Goal: Complete application form: Complete application form

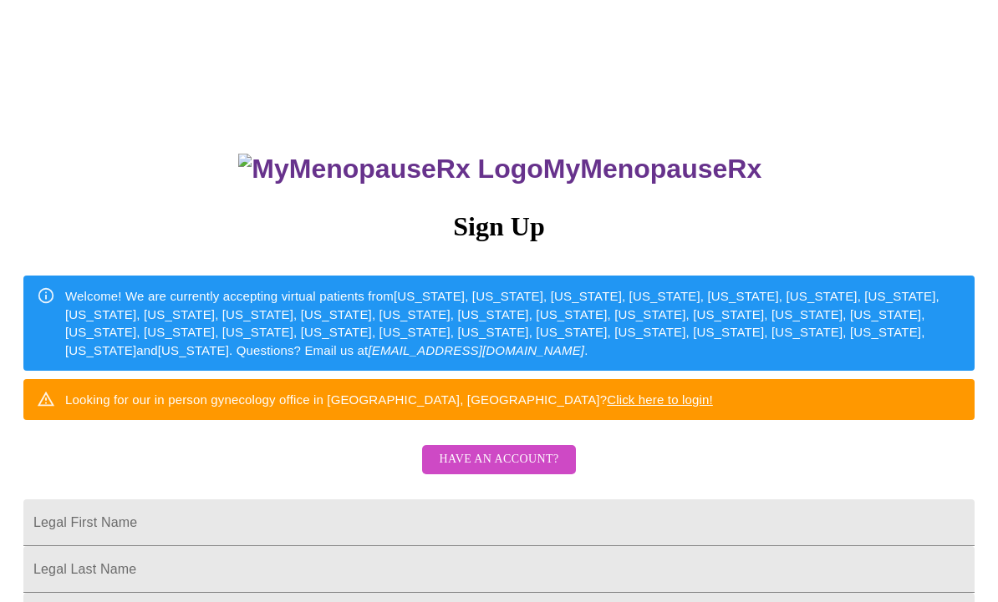
click at [358, 546] on input "Legal First Name" at bounding box center [498, 523] width 951 height 47
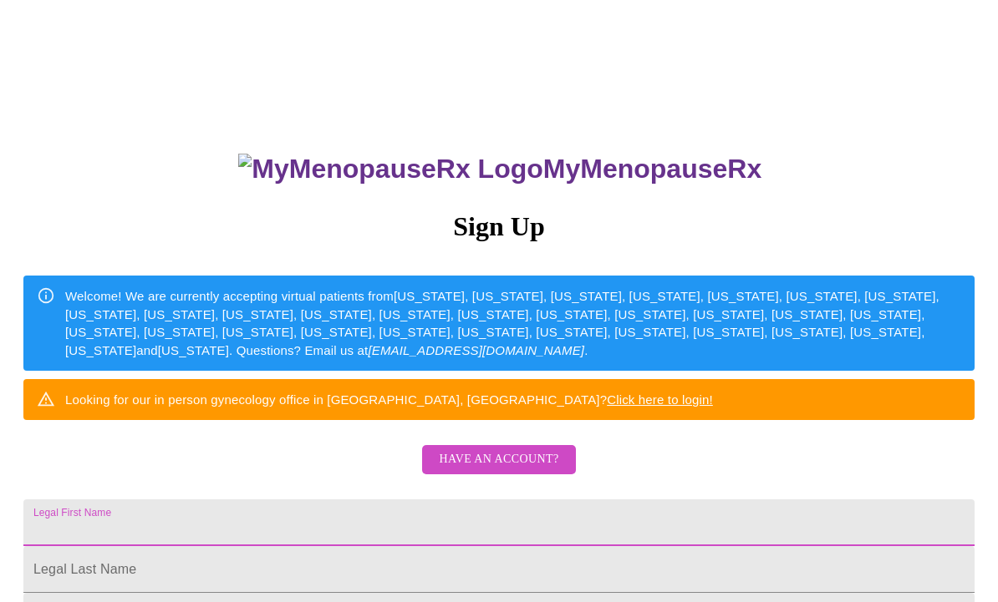
scroll to position [79, 0]
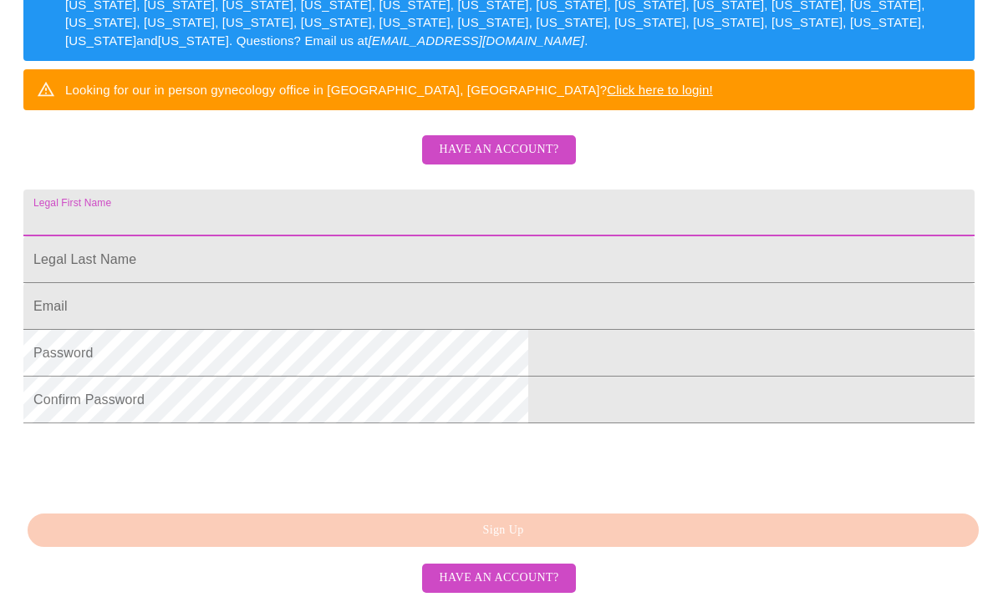
click at [500, 140] on span "Have an account?" at bounding box center [498, 150] width 119 height 21
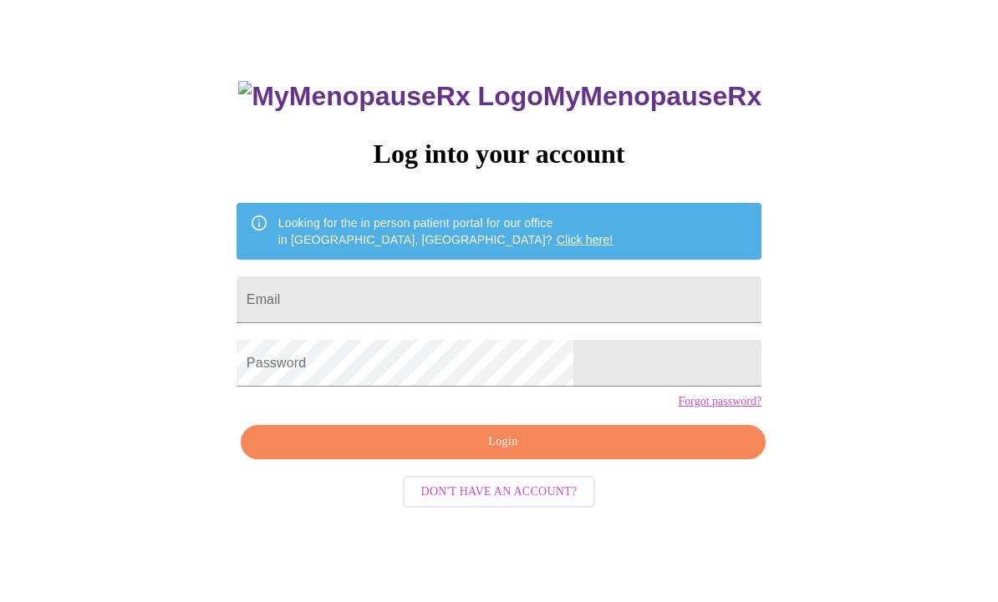
click at [448, 272] on form "Email" at bounding box center [498, 299] width 525 height 63
click at [464, 307] on input "Email" at bounding box center [498, 300] width 525 height 47
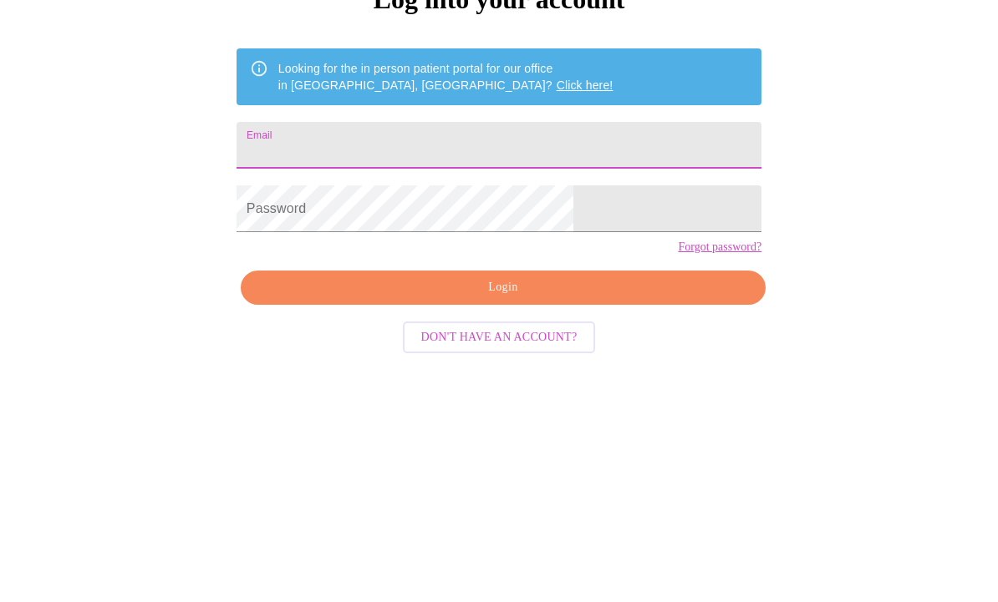
type input "[EMAIL_ADDRESS][DOMAIN_NAME]"
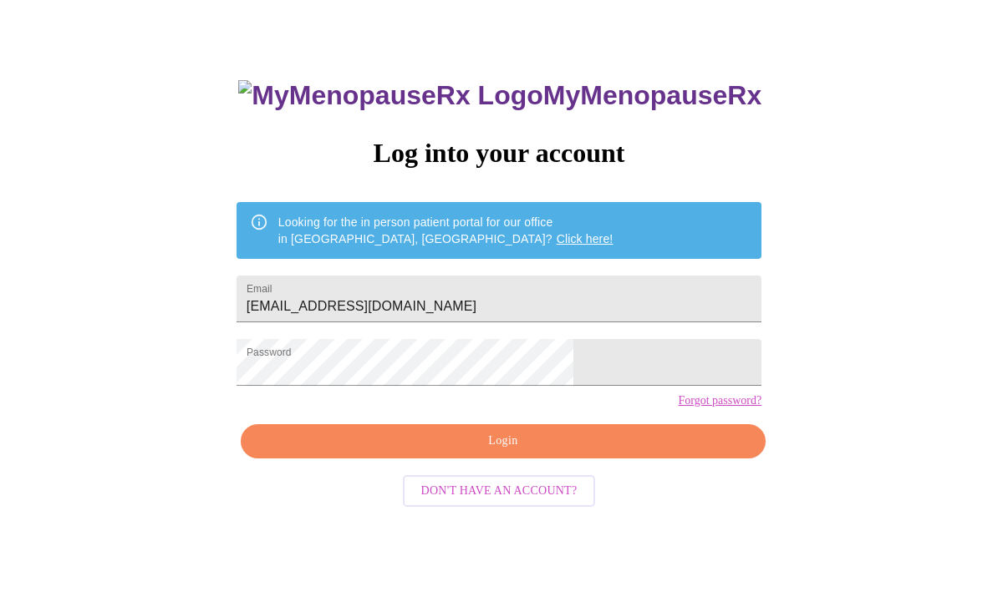
click at [416, 453] on span "Login" at bounding box center [503, 442] width 486 height 21
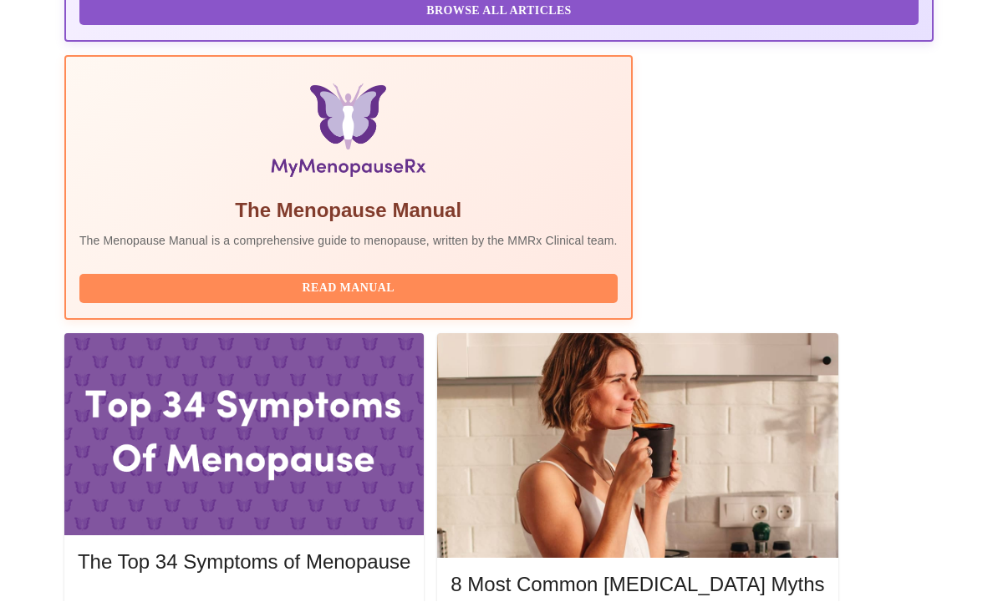
scroll to position [521, 0]
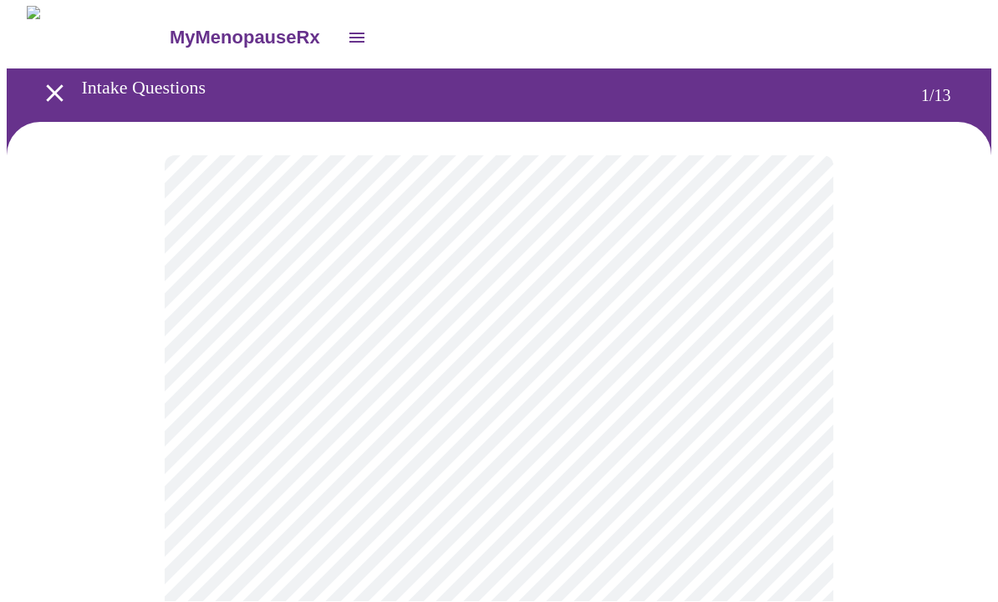
scroll to position [1, 0]
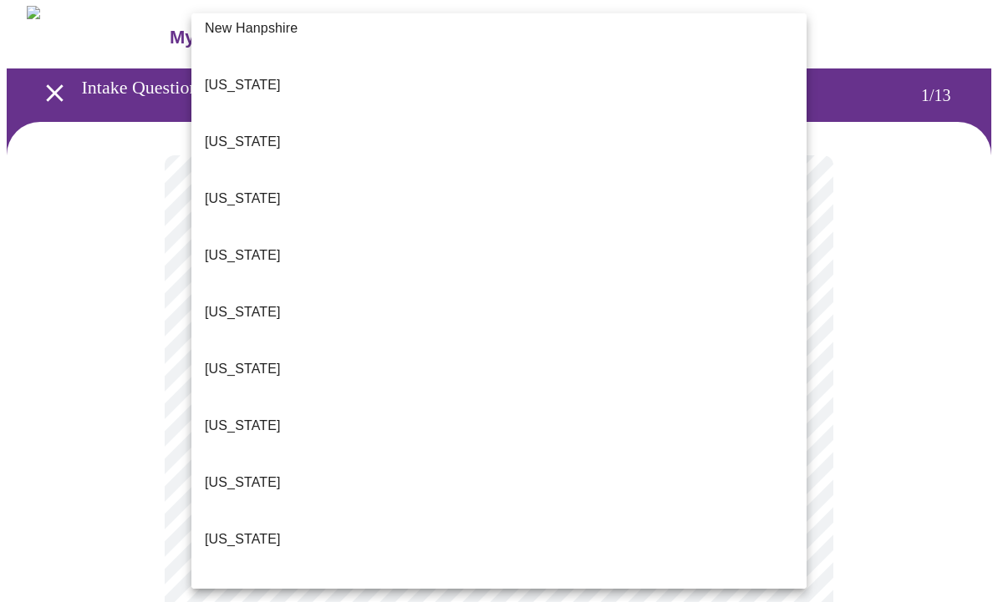
scroll to position [1610, 0]
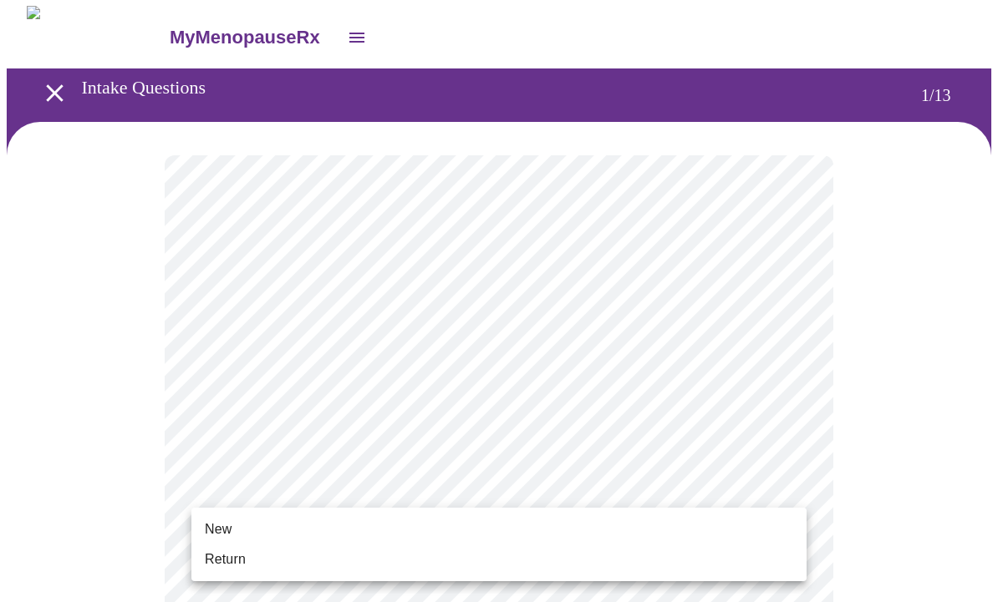
click at [205, 550] on span "Return" at bounding box center [225, 560] width 41 height 20
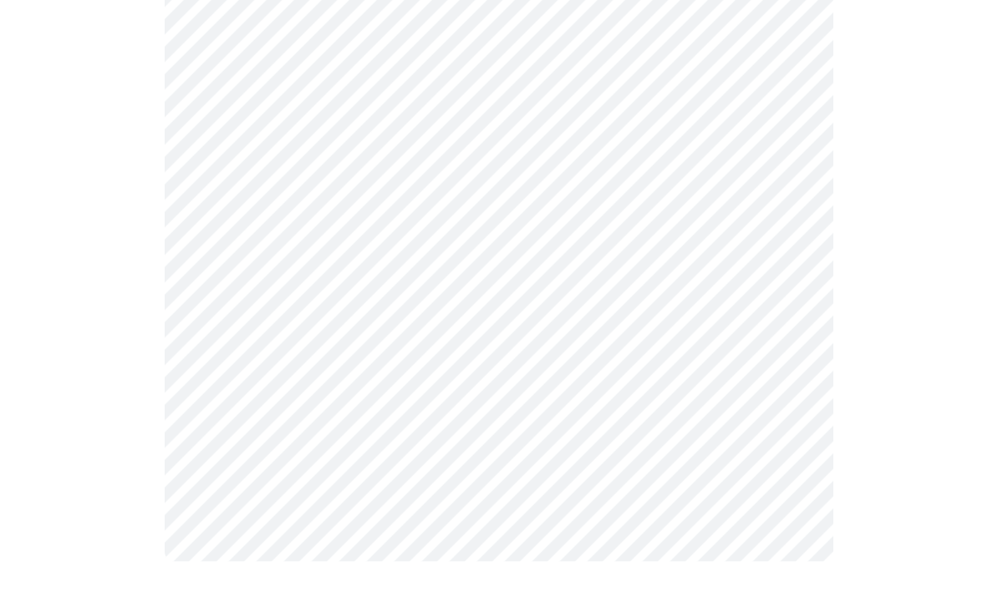
scroll to position [0, 0]
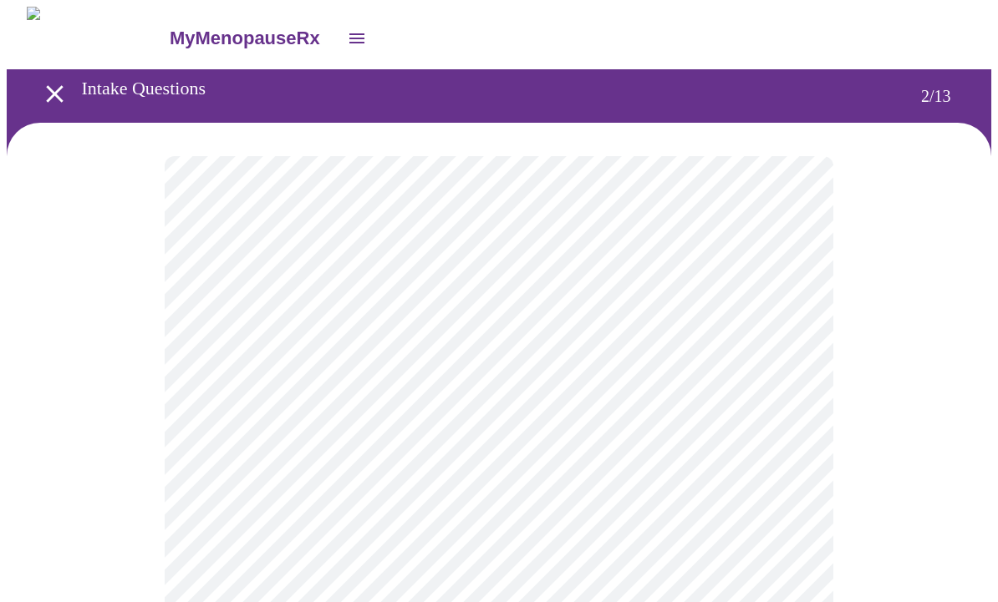
click at [294, 338] on body "MyMenopauseRx Intake Questions 2 / 13" at bounding box center [499, 508] width 984 height 1002
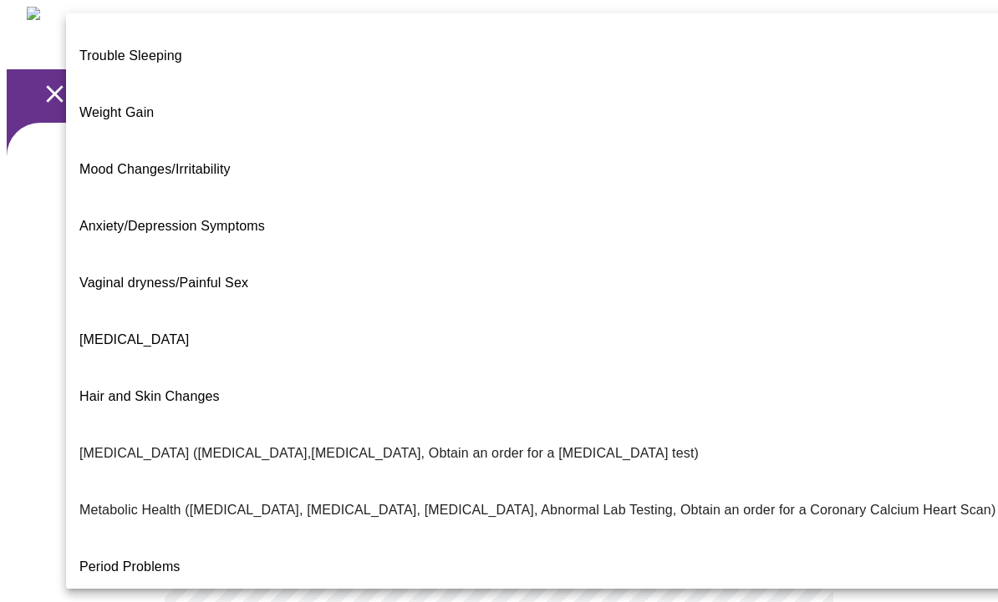
scroll to position [48, 0]
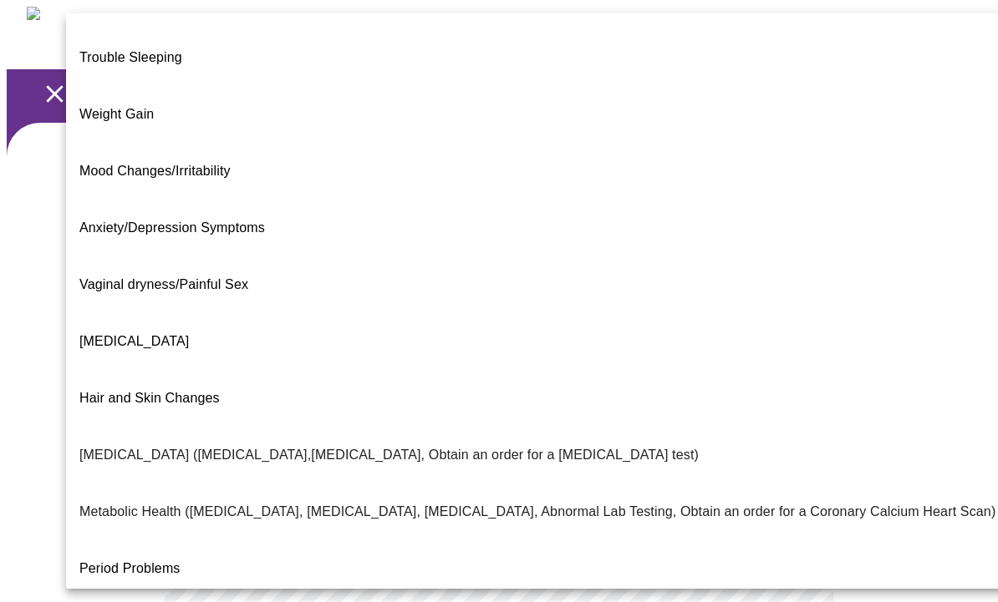
click at [110, 334] on span "[MEDICAL_DATA]" at bounding box center [133, 341] width 109 height 14
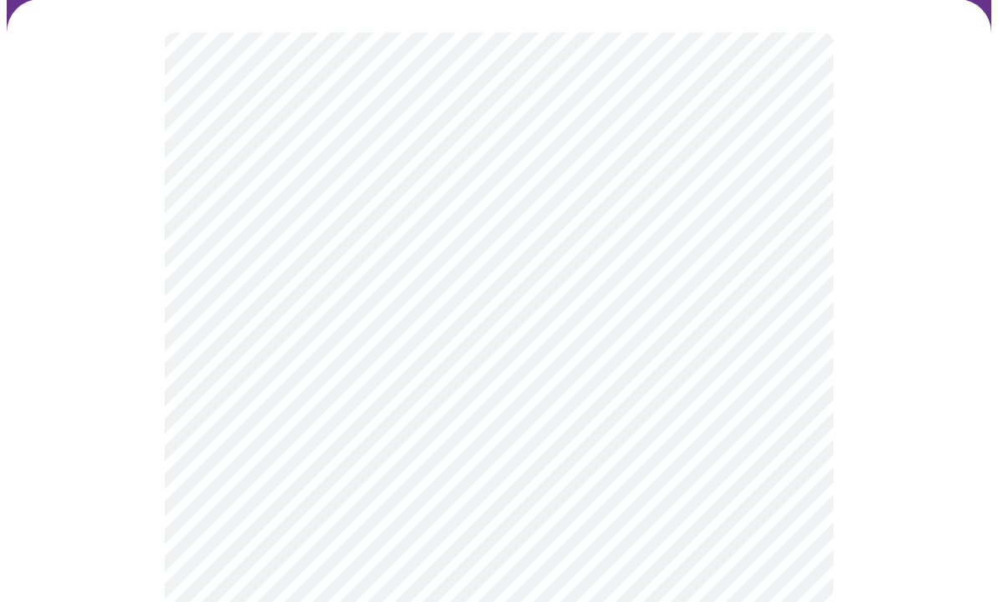
scroll to position [145, 0]
click at [231, 368] on body "MyMenopauseRx Intake Questions 2 / 13" at bounding box center [499, 357] width 984 height 993
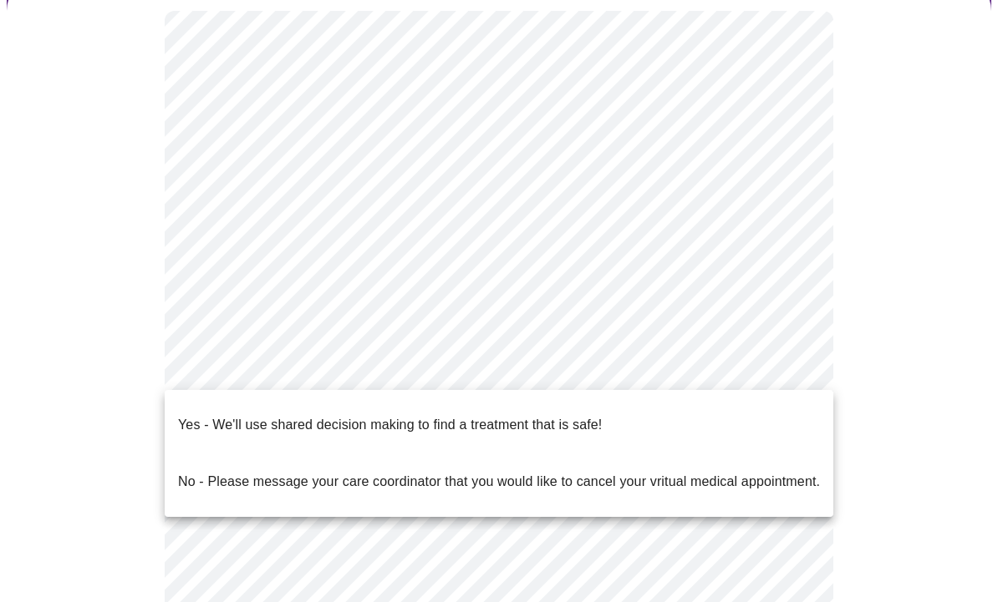
click at [198, 415] on p "Yes - We'll use shared decision making to find a treatment that is safe!" at bounding box center [390, 425] width 424 height 20
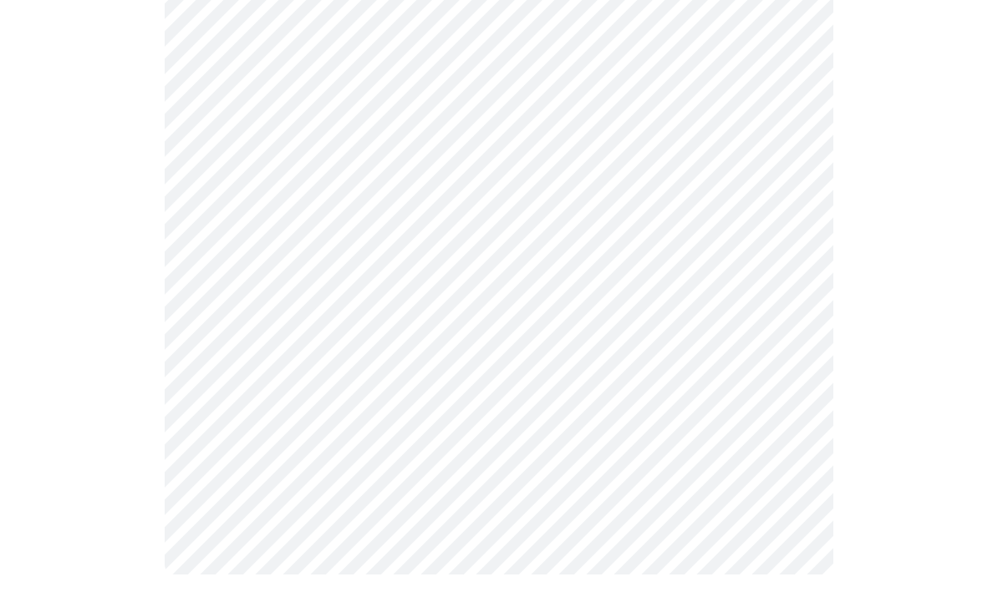
scroll to position [0, 0]
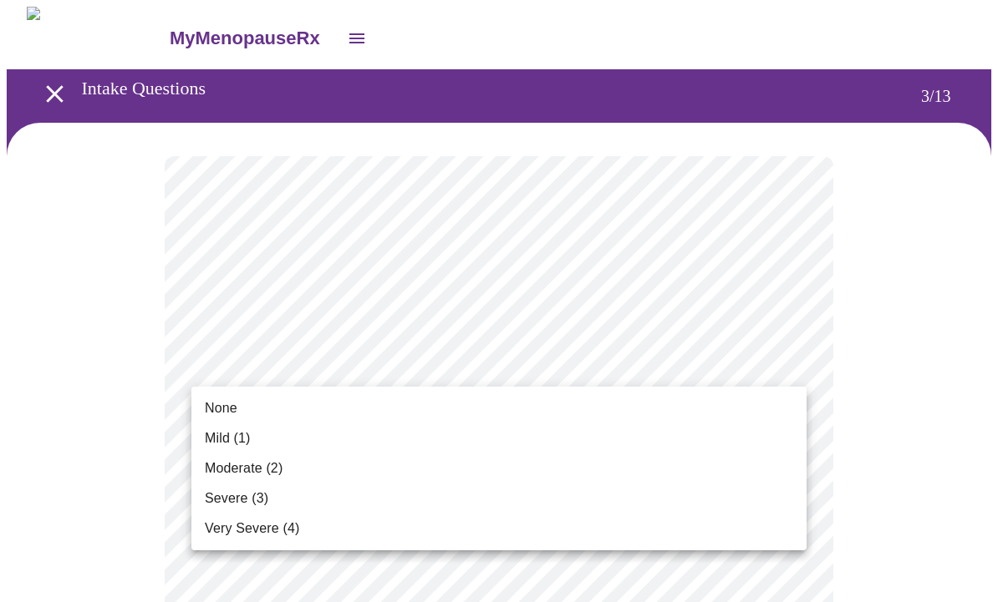
click at [229, 399] on span "None" at bounding box center [221, 409] width 33 height 20
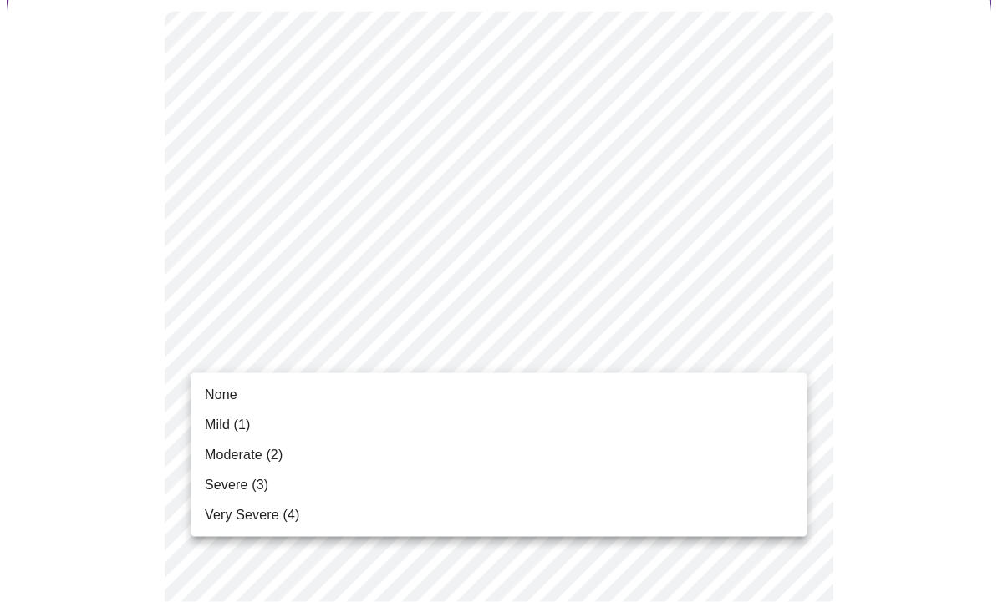
scroll to position [145, 0]
click at [212, 390] on span "None" at bounding box center [221, 395] width 33 height 20
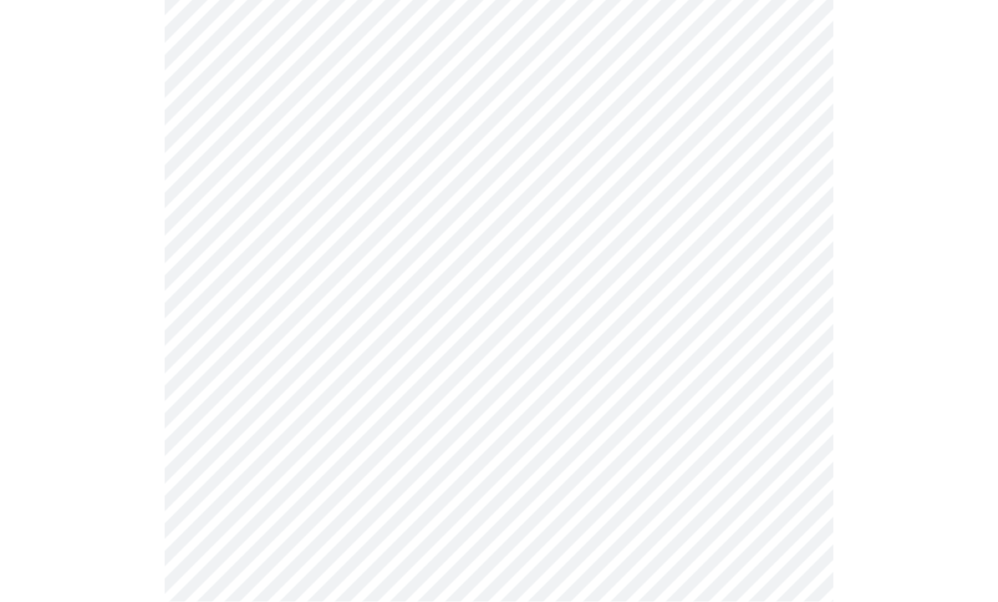
scroll to position [268, 0]
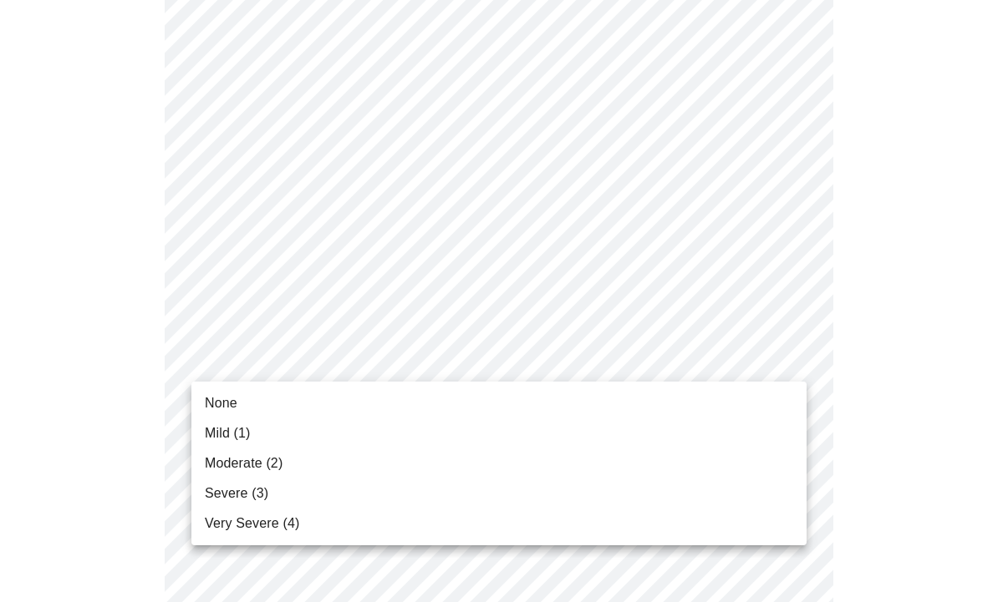
click at [219, 434] on span "Mild (1)" at bounding box center [228, 434] width 46 height 20
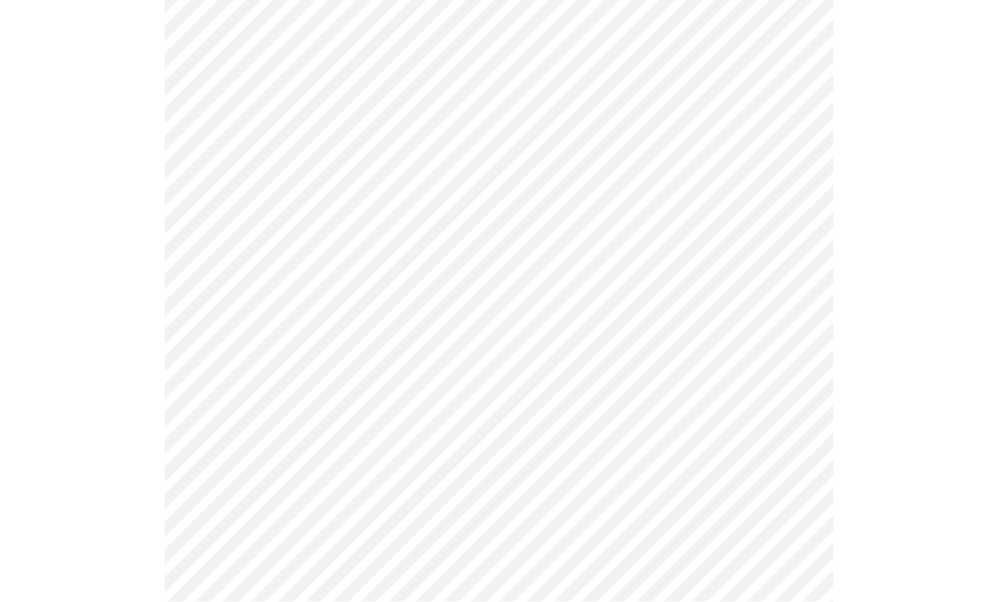
scroll to position [387, 0]
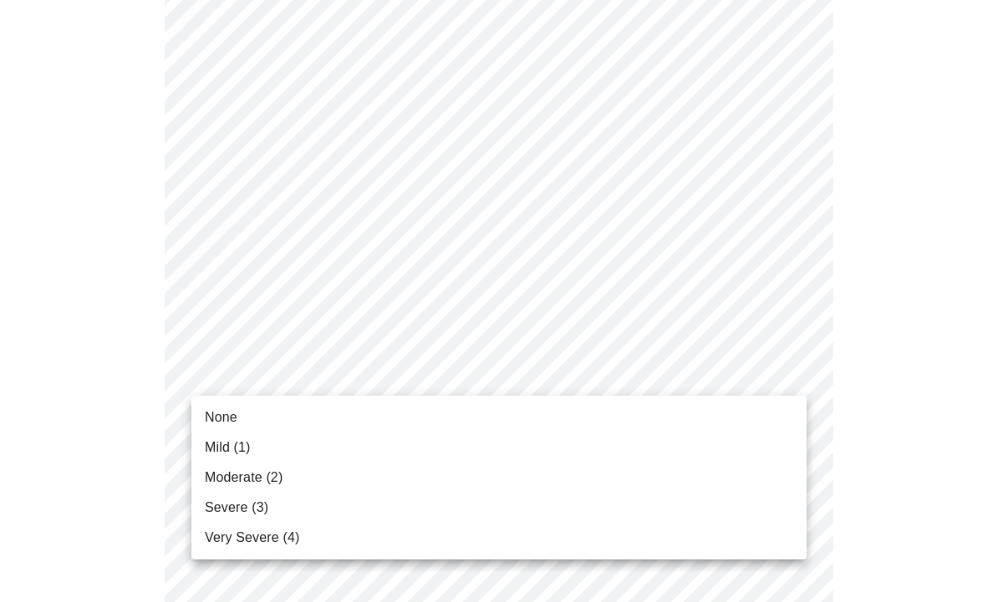
click at [216, 449] on span "Mild (1)" at bounding box center [228, 448] width 46 height 20
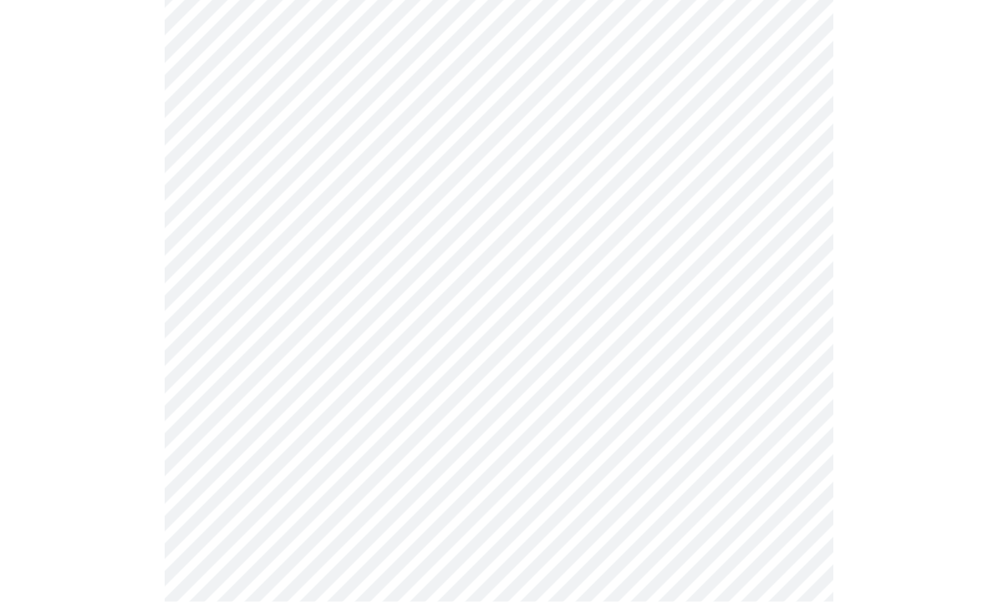
scroll to position [505, 0]
click at [218, 377] on body "MyMenopauseRx Intake Questions 3 / 13" at bounding box center [499, 563] width 984 height 2123
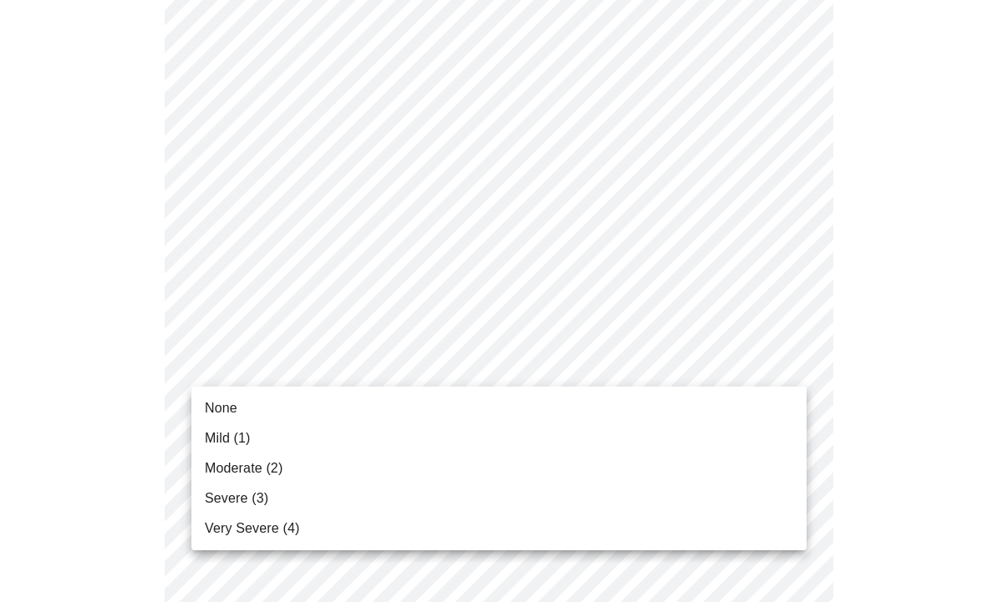
click at [214, 438] on span "Mild (1)" at bounding box center [228, 439] width 46 height 20
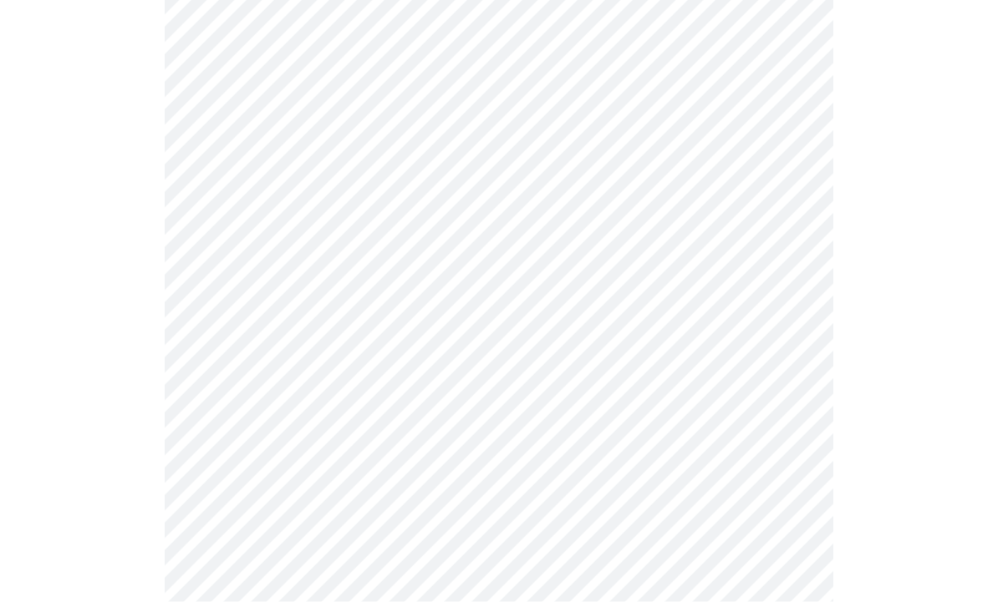
scroll to position [610, 0]
click at [226, 376] on body "MyMenopauseRx Intake Questions 3 / 13" at bounding box center [499, 447] width 984 height 2100
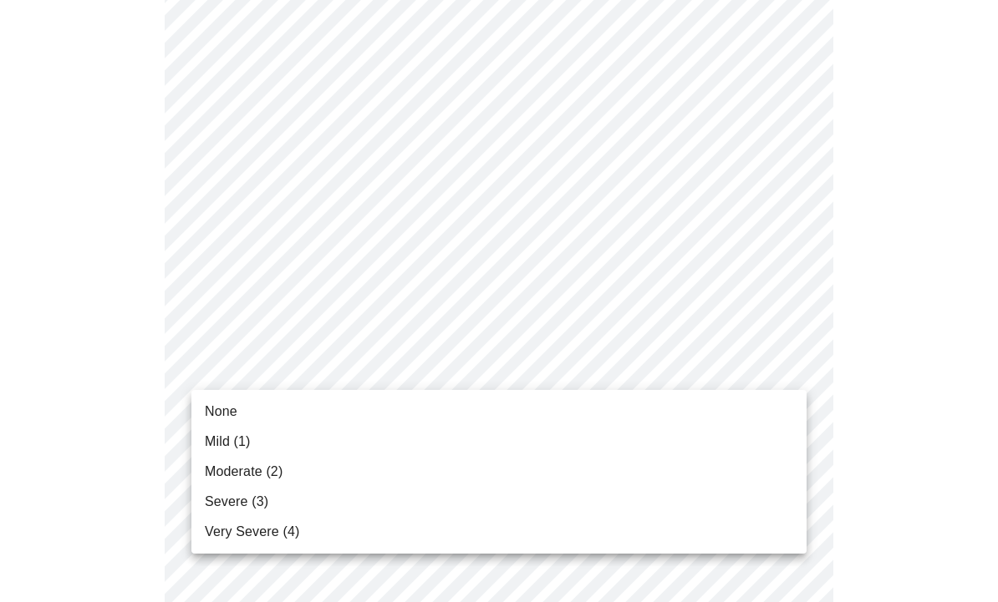
click at [215, 475] on span "Moderate (2)" at bounding box center [244, 472] width 78 height 20
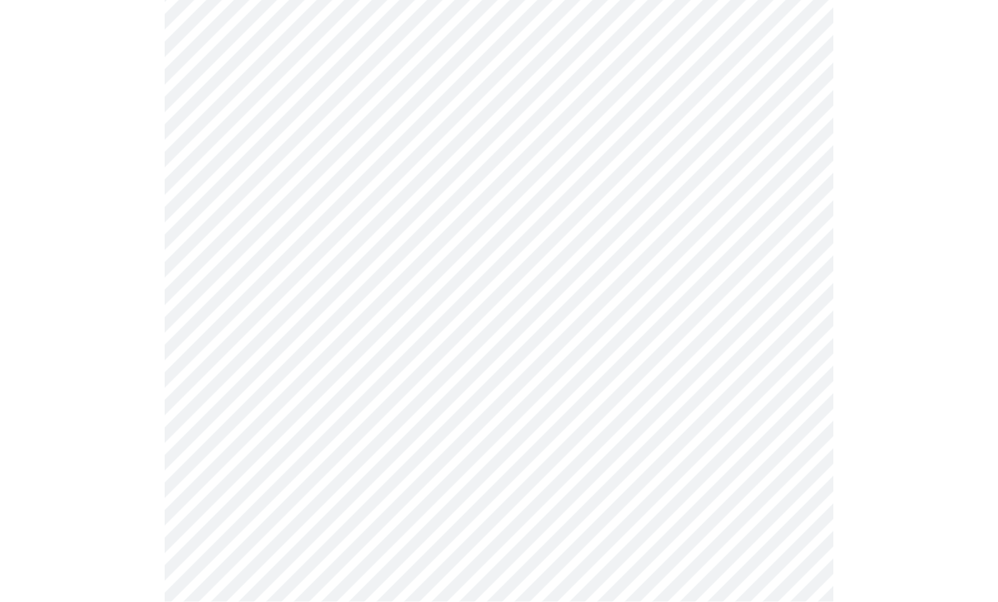
scroll to position [688, 0]
click at [257, 428] on body "MyMenopauseRx Intake Questions 3 / 13" at bounding box center [499, 358] width 984 height 2078
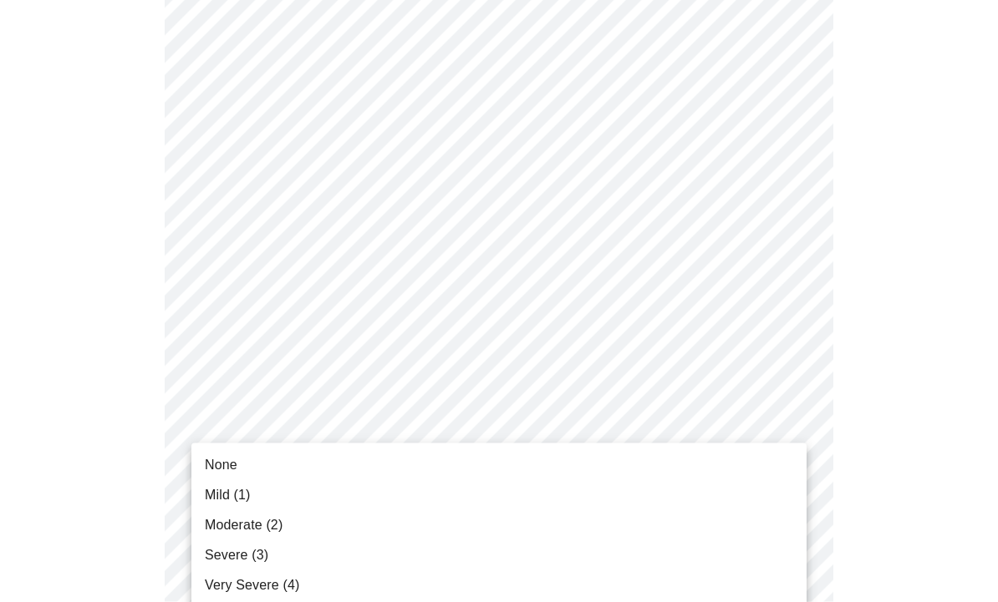
scroll to position [688, 0]
click at [216, 496] on span "Mild (1)" at bounding box center [228, 495] width 46 height 20
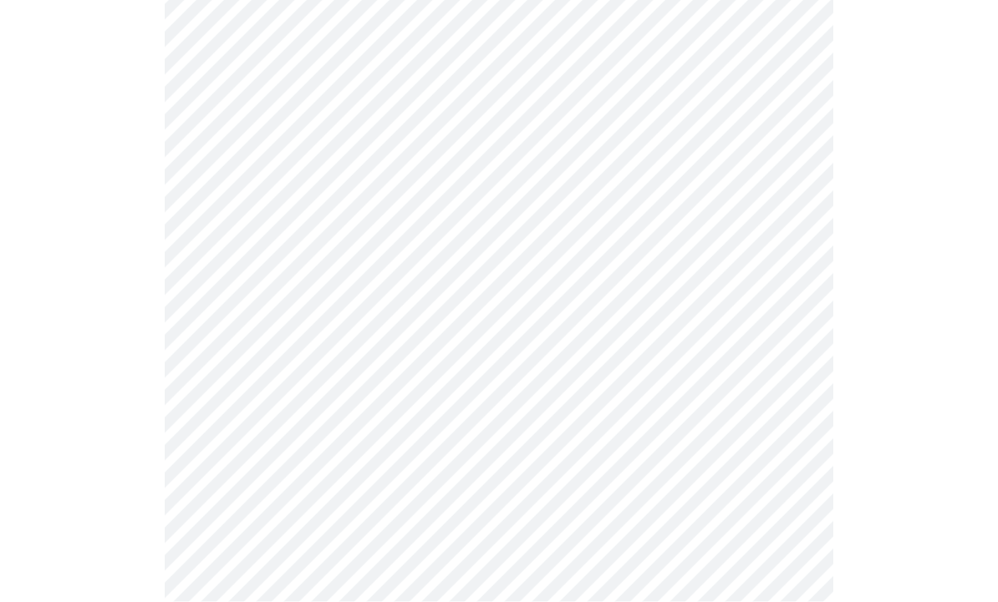
scroll to position [787, 0]
click at [217, 466] on body "MyMenopauseRx Intake Questions 3 / 13" at bounding box center [499, 247] width 984 height 2055
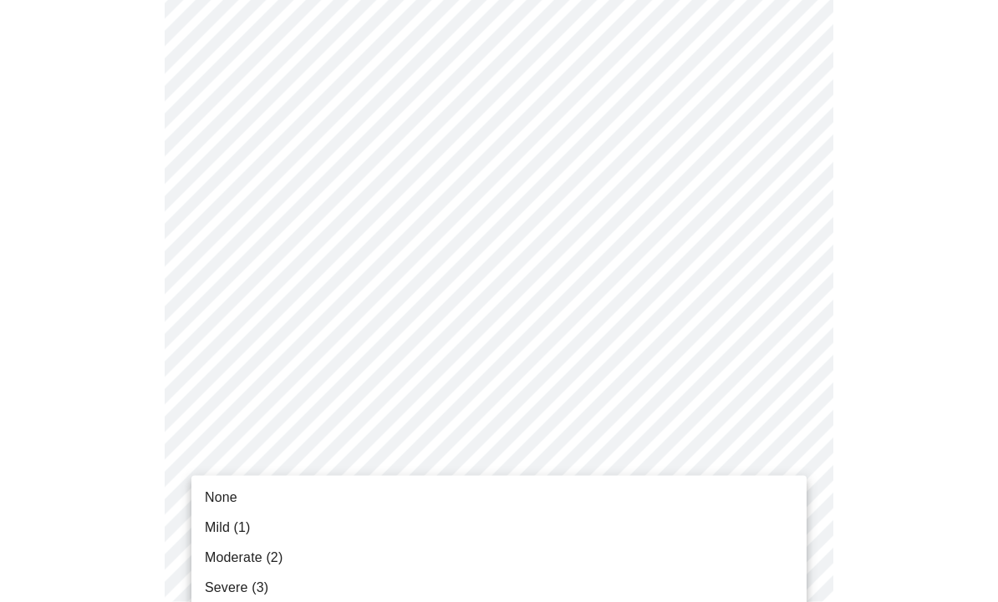
scroll to position [788, 0]
click at [216, 556] on span "Moderate (2)" at bounding box center [244, 558] width 78 height 20
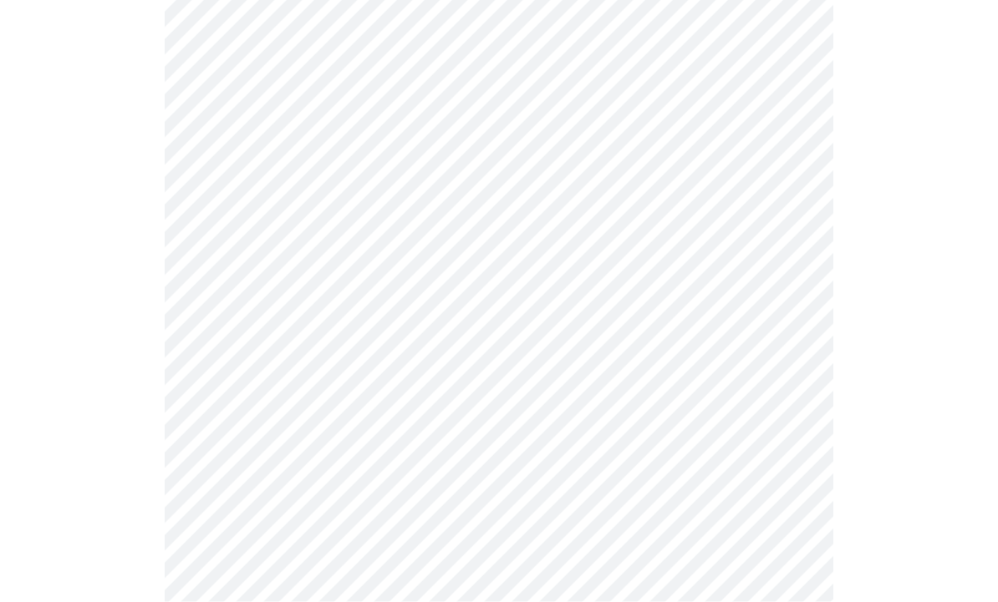
click at [226, 398] on body "MyMenopauseRx Intake Questions 3 / 13" at bounding box center [499, 51] width 984 height 2033
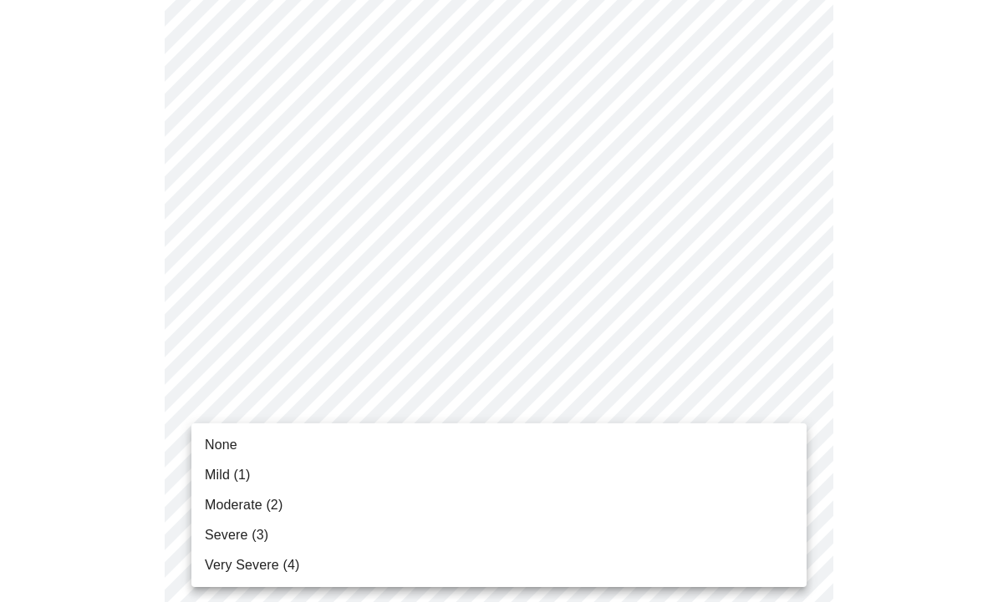
click at [210, 447] on span "None" at bounding box center [221, 445] width 33 height 20
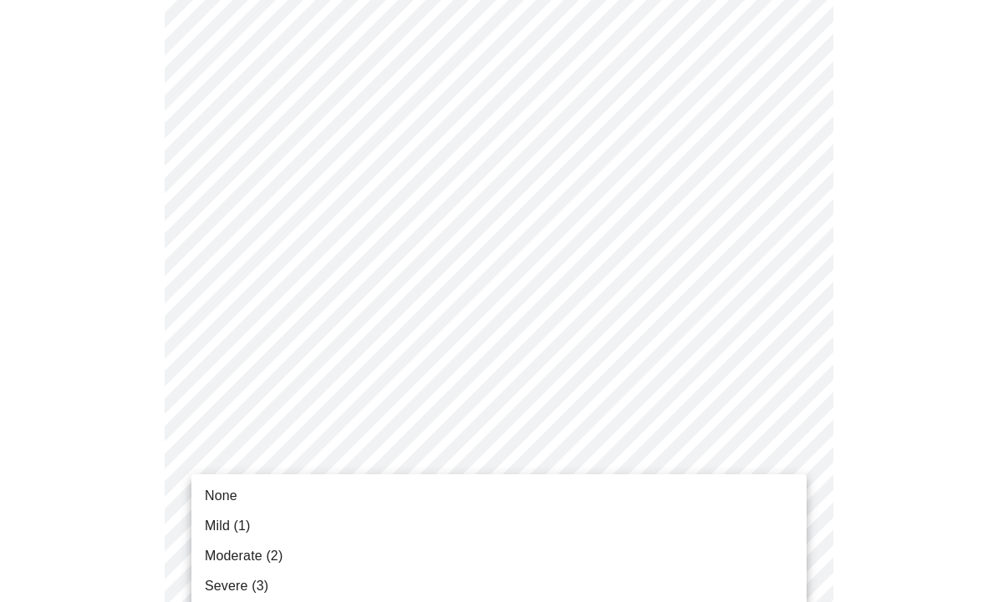
click at [220, 494] on span "None" at bounding box center [221, 496] width 33 height 20
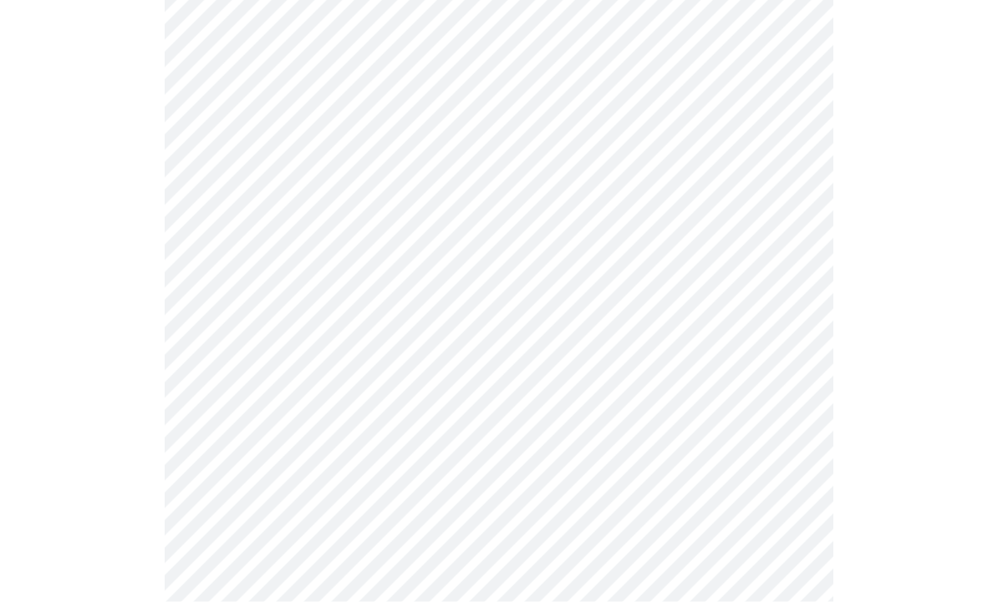
scroll to position [1255, 0]
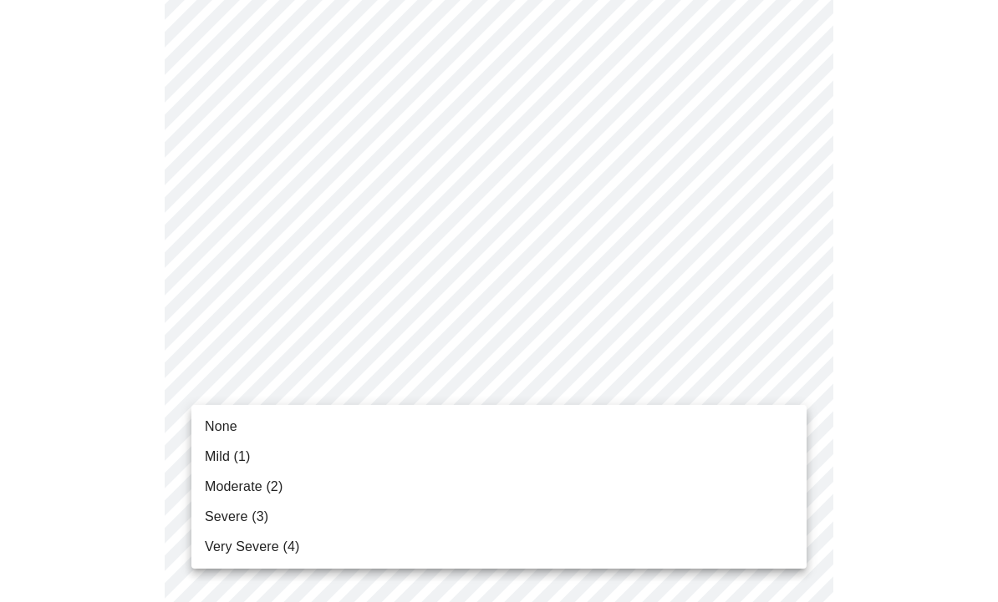
click at [217, 465] on span "Mild (1)" at bounding box center [228, 457] width 46 height 20
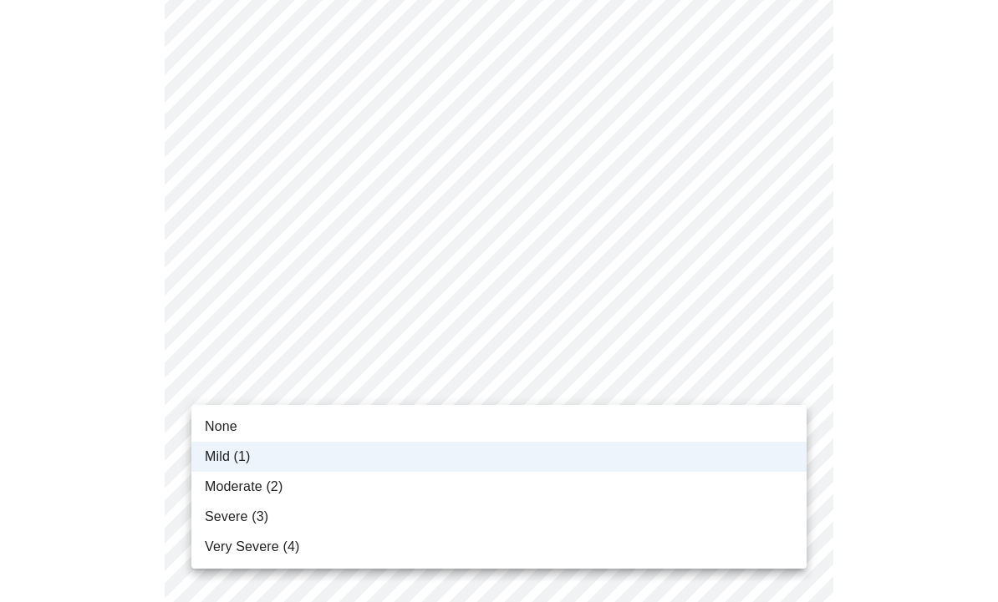
click at [214, 460] on span "Mild (1)" at bounding box center [228, 457] width 46 height 20
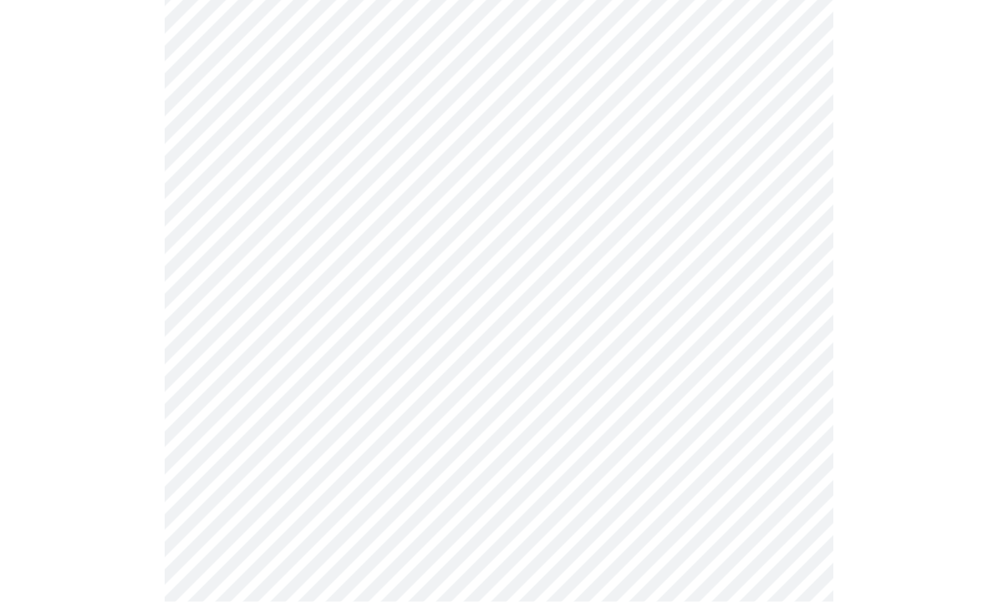
scroll to position [782, 0]
click at [245, 236] on body "MyMenopauseRx Intake Questions 4 / 13" at bounding box center [499, 47] width 984 height 1645
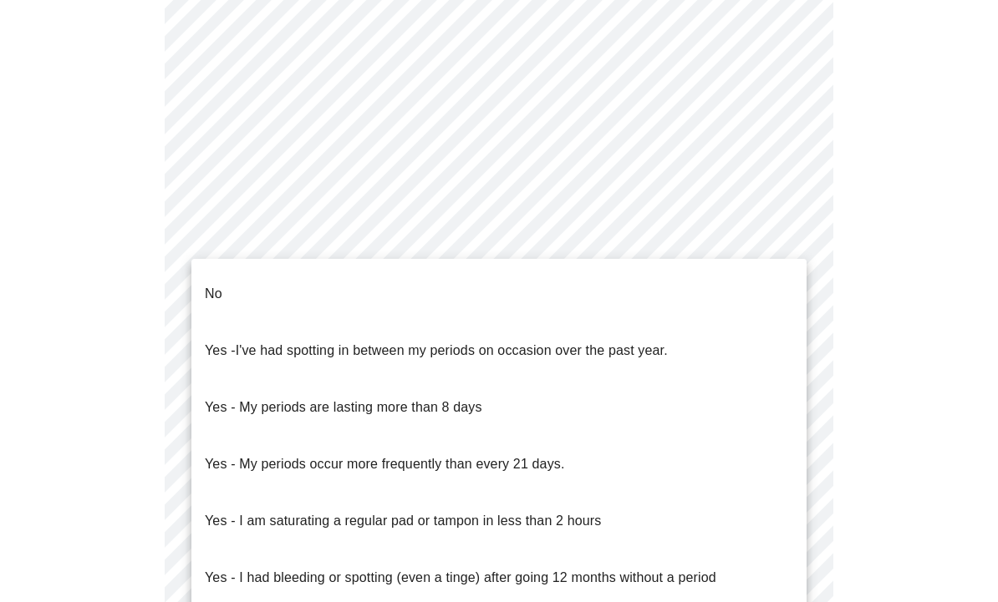
click at [214, 286] on p "No" at bounding box center [214, 294] width 18 height 20
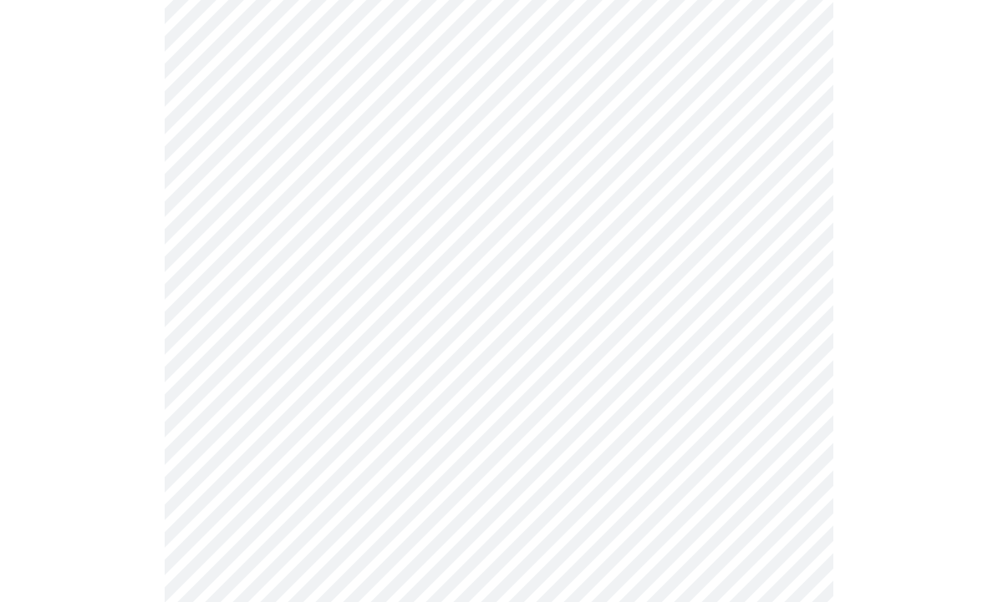
click at [225, 361] on body "MyMenopauseRx Intake Questions 4 / 13" at bounding box center [499, 43] width 984 height 1636
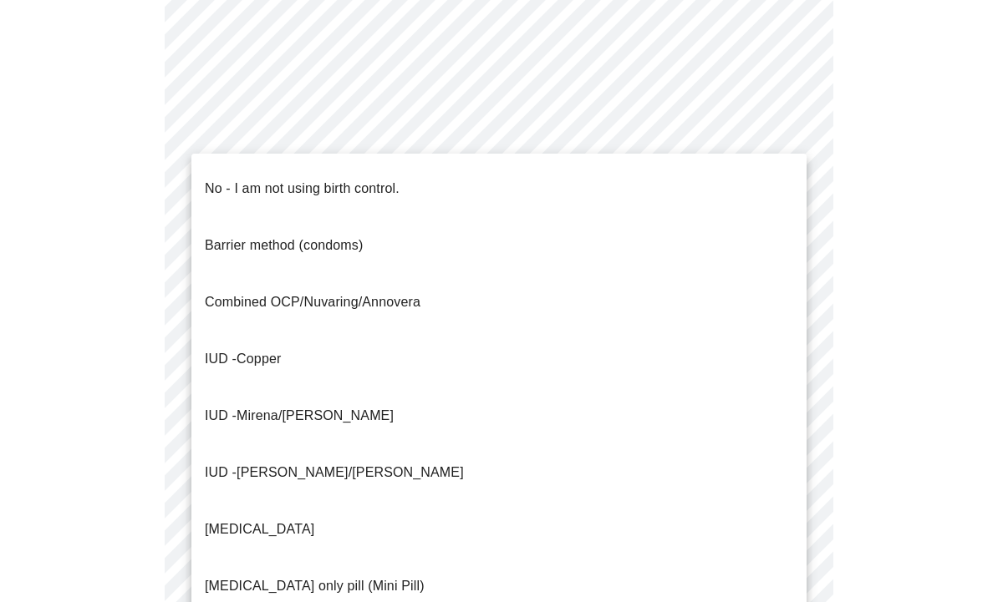
scroll to position [783, 0]
click at [236, 182] on p "No - I am not using birth control." at bounding box center [302, 189] width 195 height 20
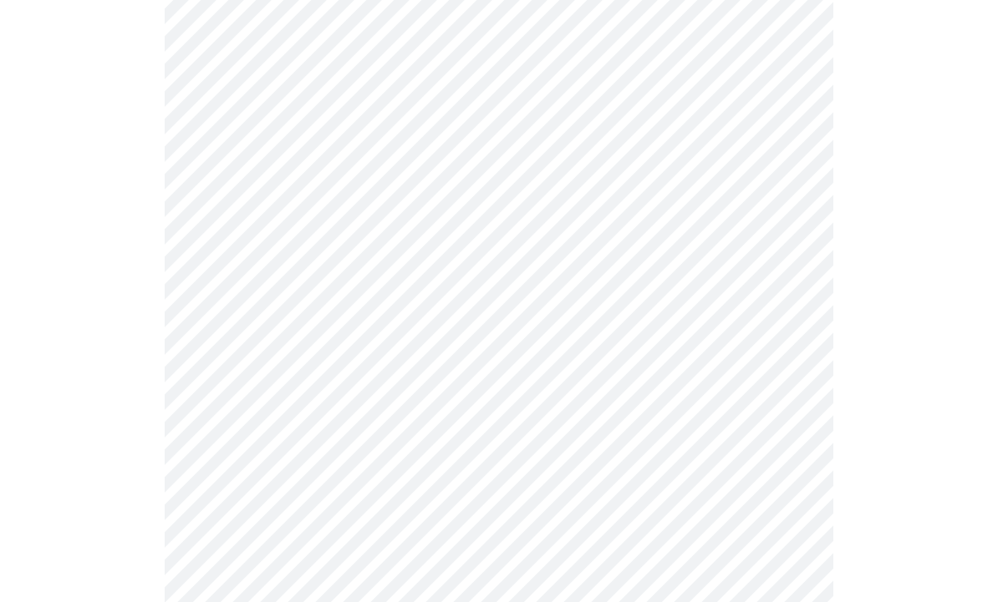
scroll to position [870, 0]
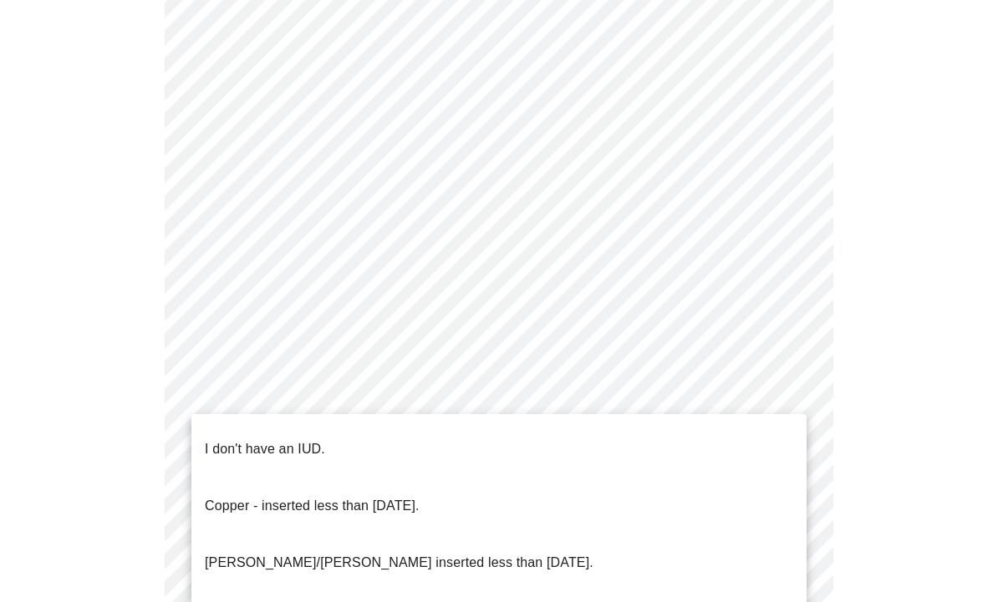
click at [226, 439] on p "I don't have an IUD." at bounding box center [265, 449] width 120 height 20
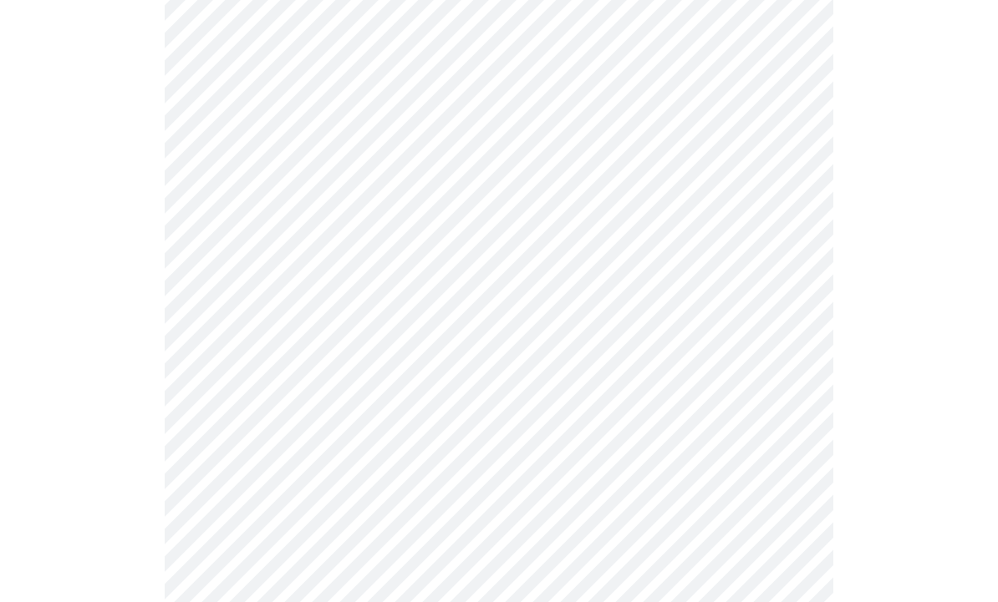
scroll to position [959, 0]
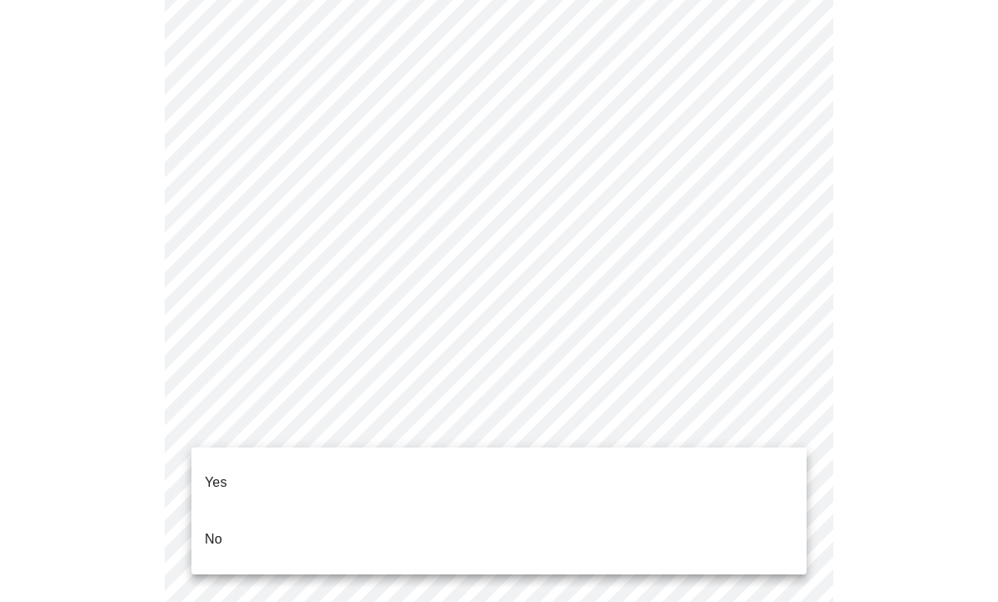
click at [211, 473] on p "Yes" at bounding box center [216, 483] width 23 height 20
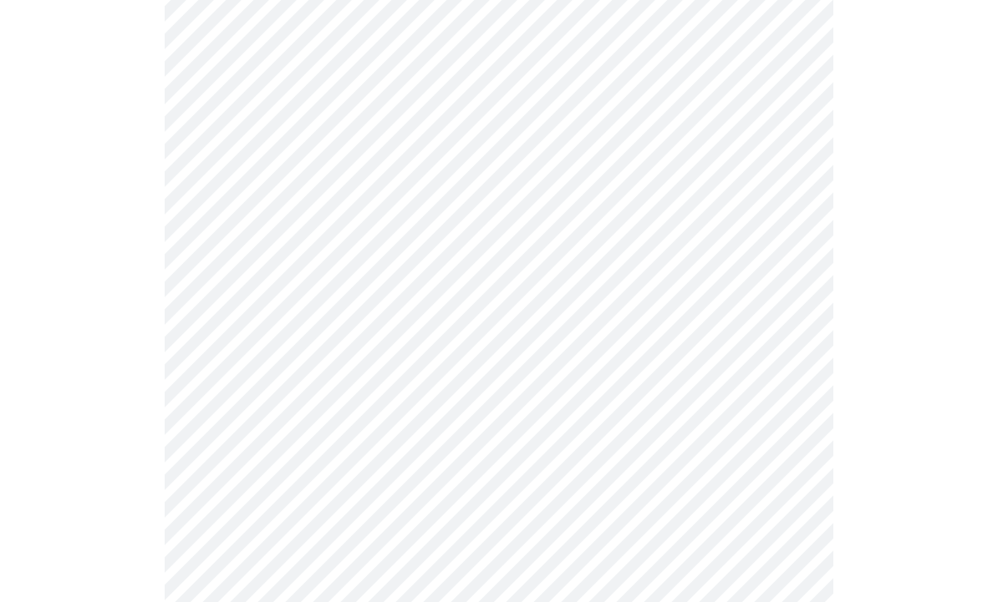
scroll to position [0, 0]
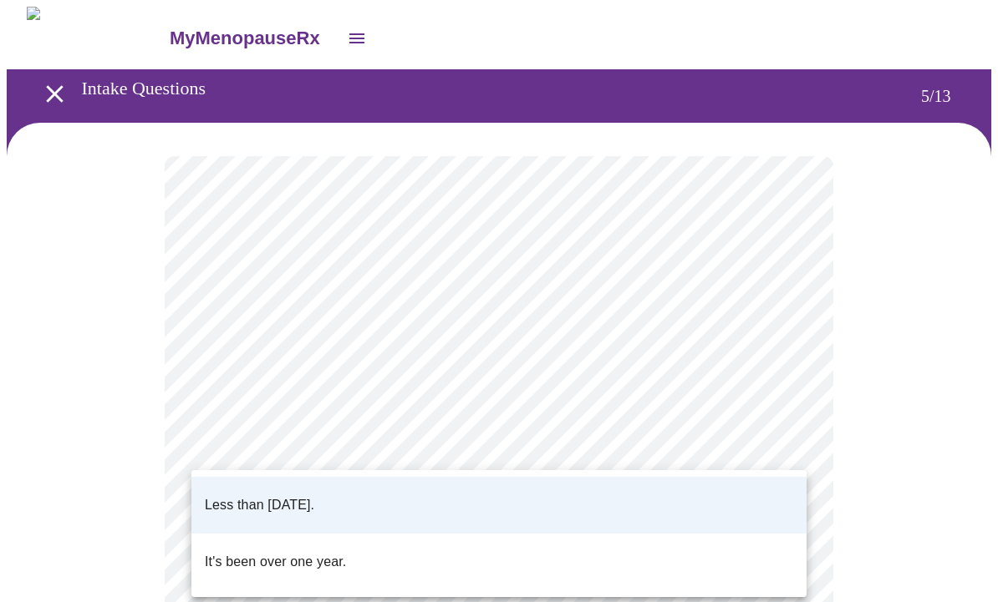
click at [145, 403] on div at bounding box center [499, 301] width 998 height 602
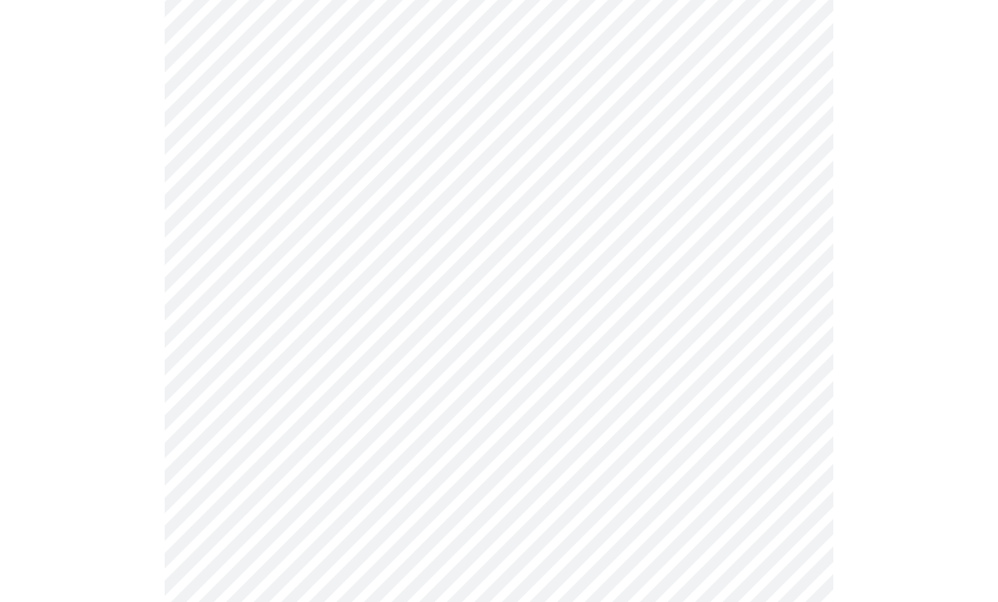
scroll to position [280, 0]
click at [230, 295] on body "MyMenopauseRx Intake Questions 5 / 13" at bounding box center [499, 344] width 984 height 1234
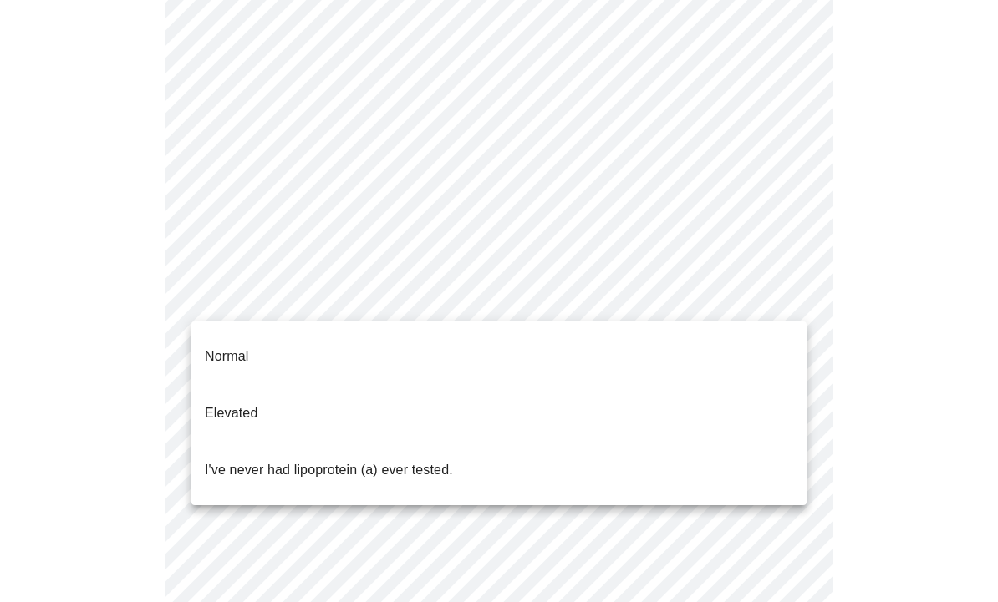
scroll to position [290, 0]
click at [145, 341] on div at bounding box center [499, 301] width 998 height 602
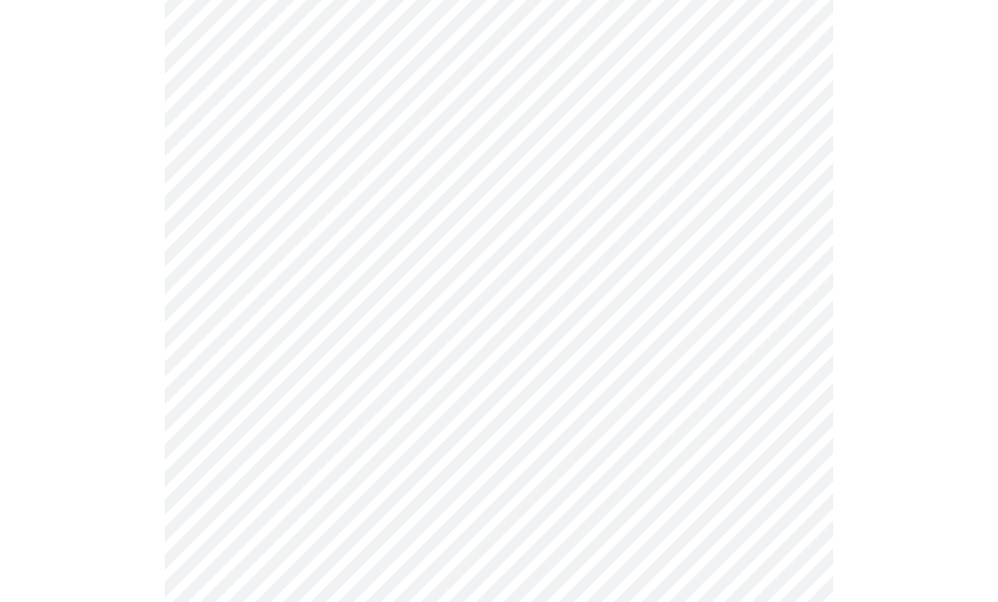
click at [215, 287] on body "MyMenopauseRx Intake Questions 5 / 13" at bounding box center [499, 333] width 984 height 1234
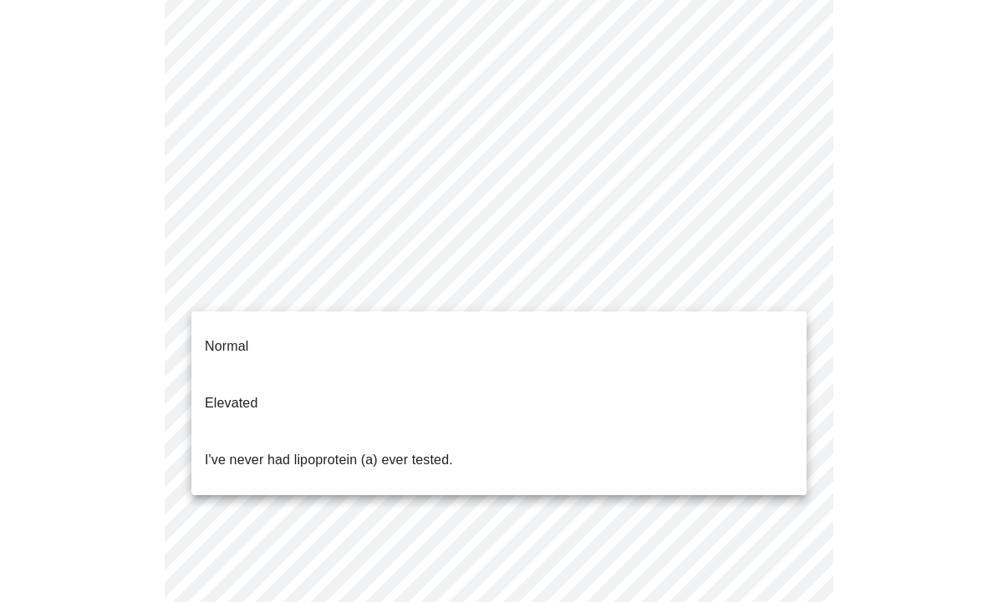
click at [224, 450] on p "I've never had lipoprotein (a) ever tested." at bounding box center [329, 460] width 248 height 20
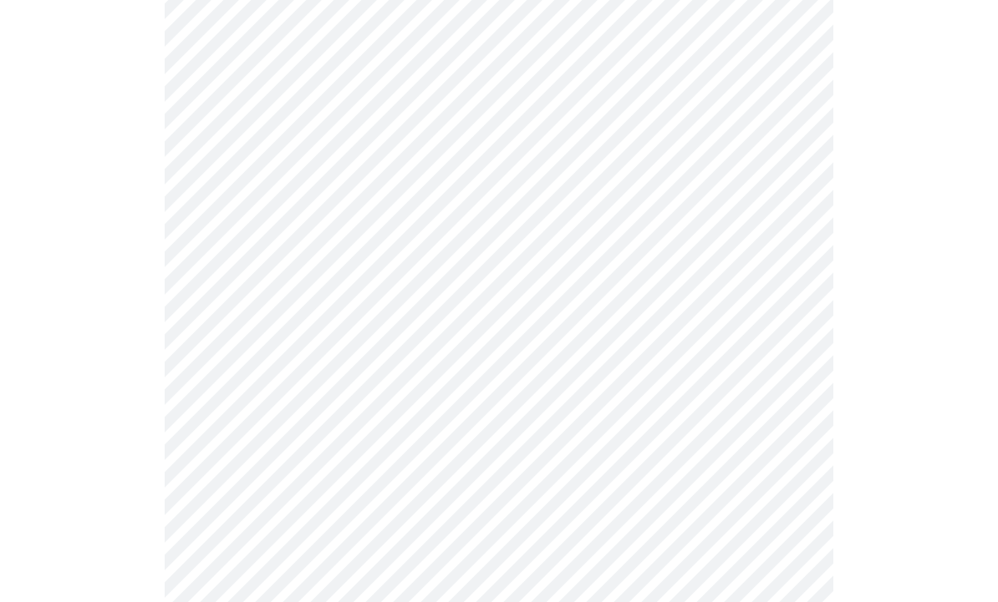
click at [141, 331] on div at bounding box center [499, 386] width 984 height 1109
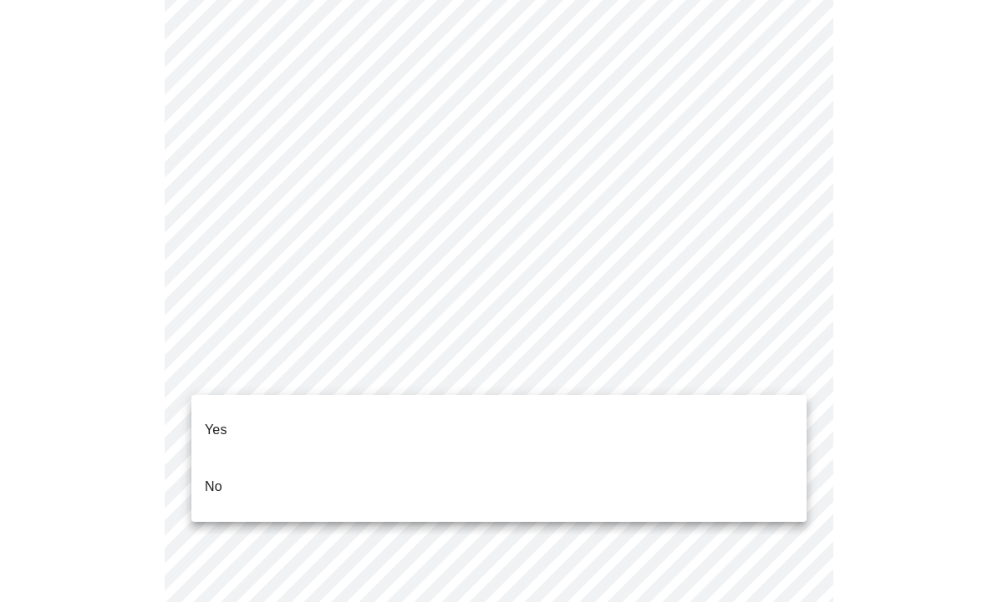
click at [236, 465] on li "No" at bounding box center [498, 487] width 615 height 57
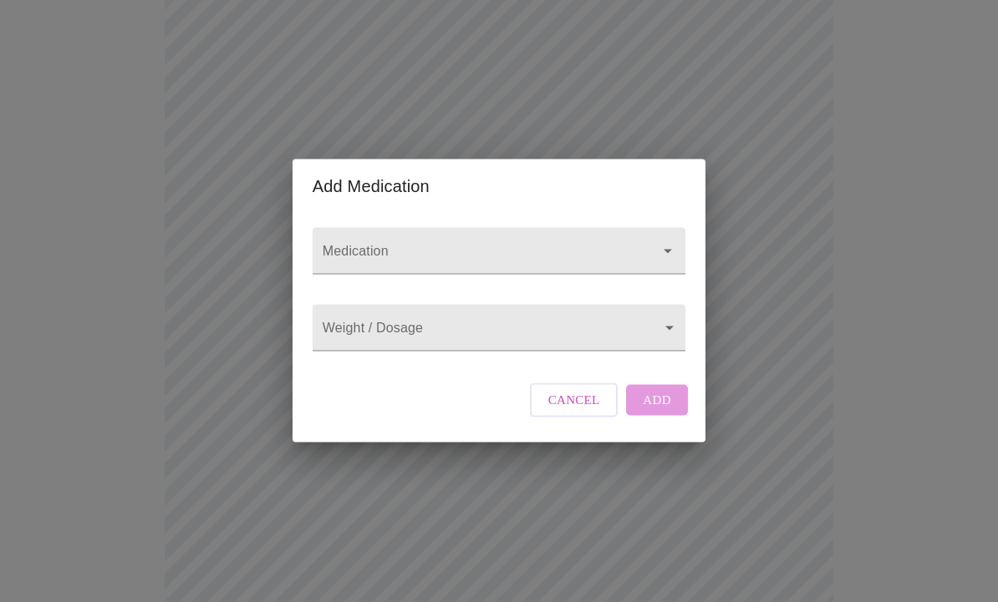
scroll to position [383, 0]
click at [380, 244] on input "Medication" at bounding box center [475, 259] width 312 height 31
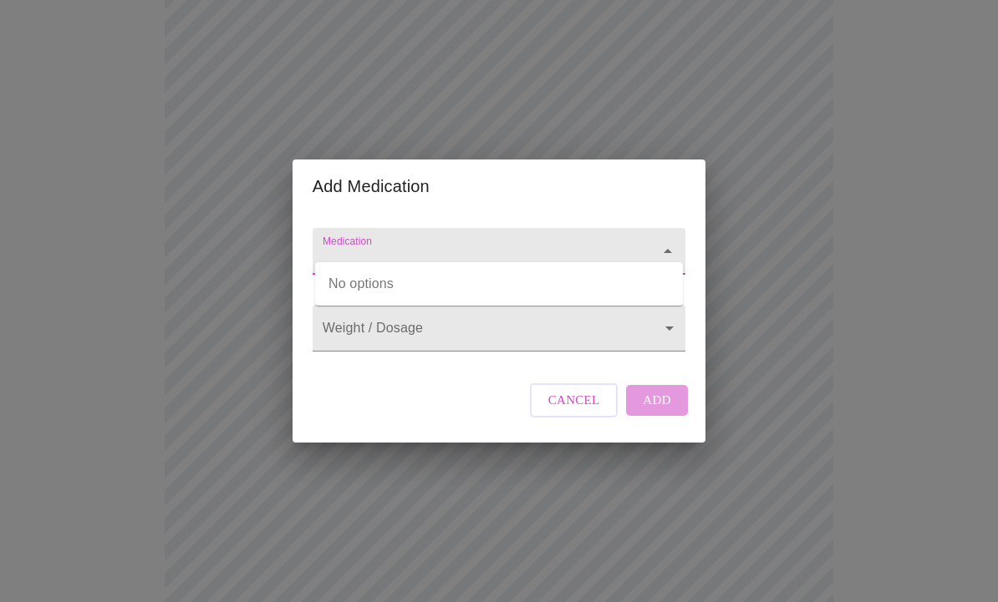
scroll to position [382, 0]
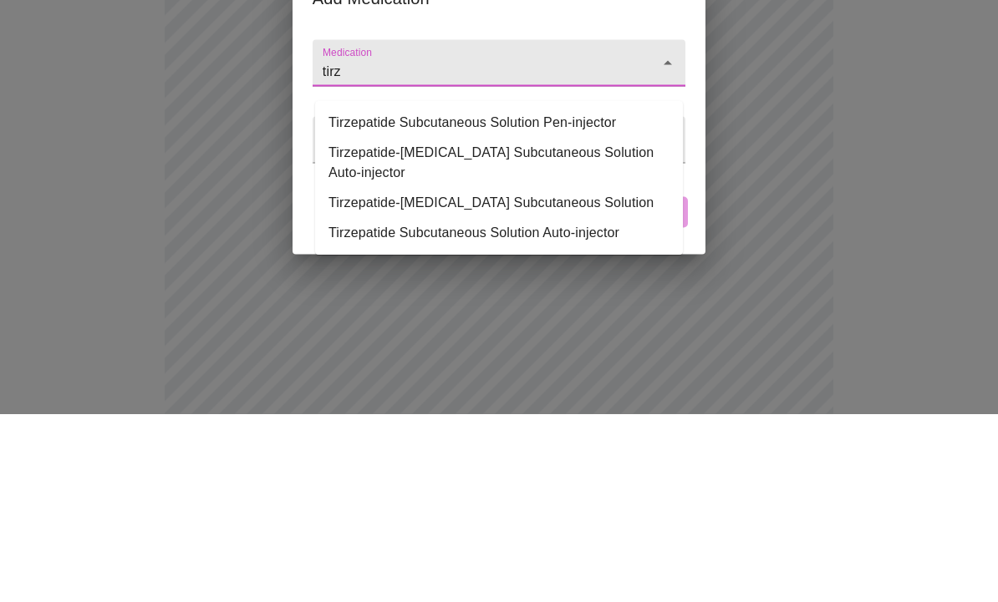
click at [378, 377] on li "Tirzepatide-[MEDICAL_DATA] Subcutaneous Solution" at bounding box center [499, 392] width 368 height 30
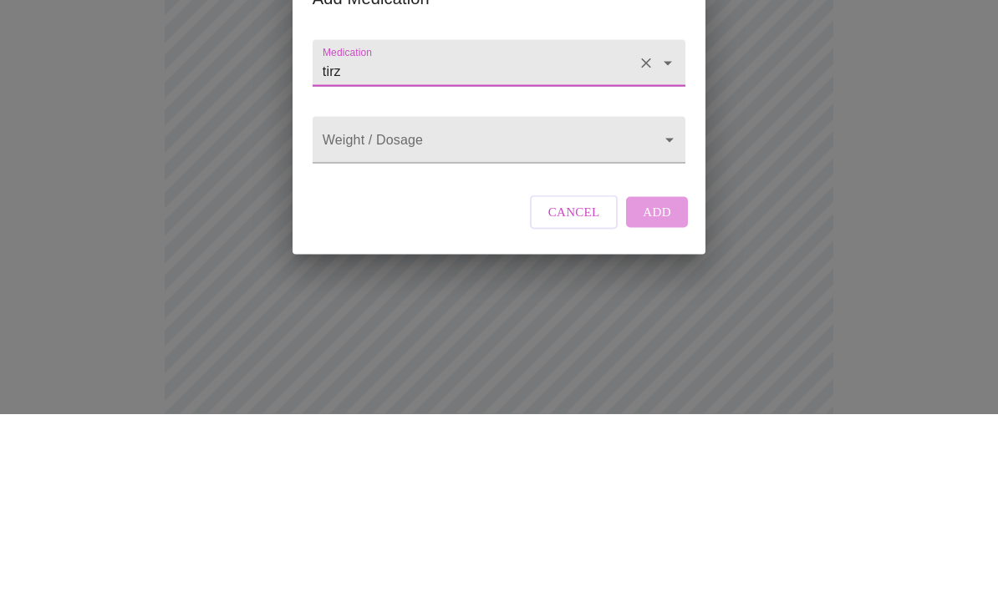
type input "Tirzepatide-[MEDICAL_DATA] Subcutaneous Solution"
click at [361, 169] on body "MyMenopauseRx Intake Questions 13 / 13 Add Medication Medication Tirzepatide-[M…" at bounding box center [499, 477] width 984 height 1705
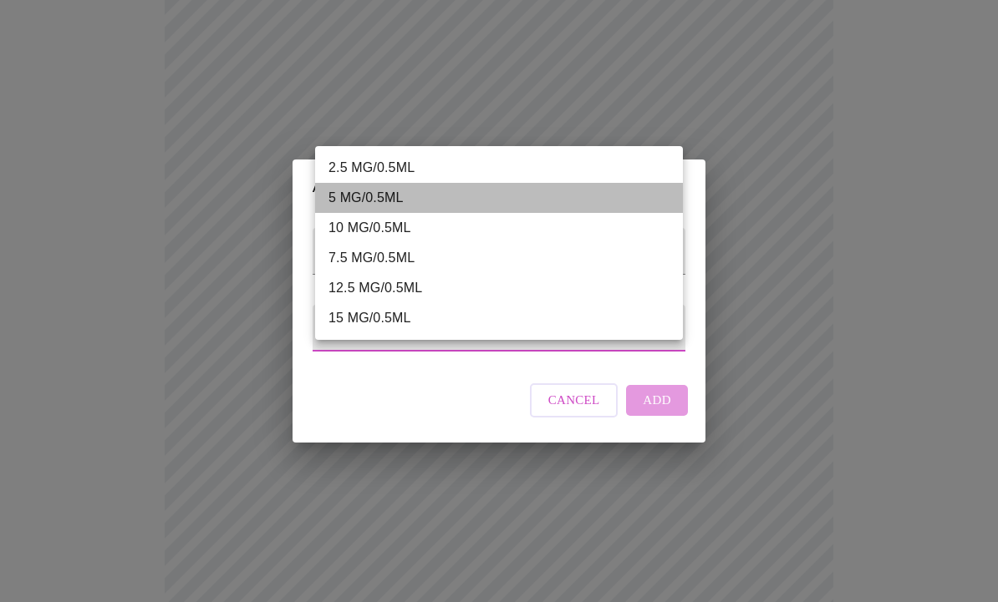
click at [349, 194] on li "5 MG/0.5ML" at bounding box center [499, 198] width 368 height 30
type input "5 MG/0.5ML"
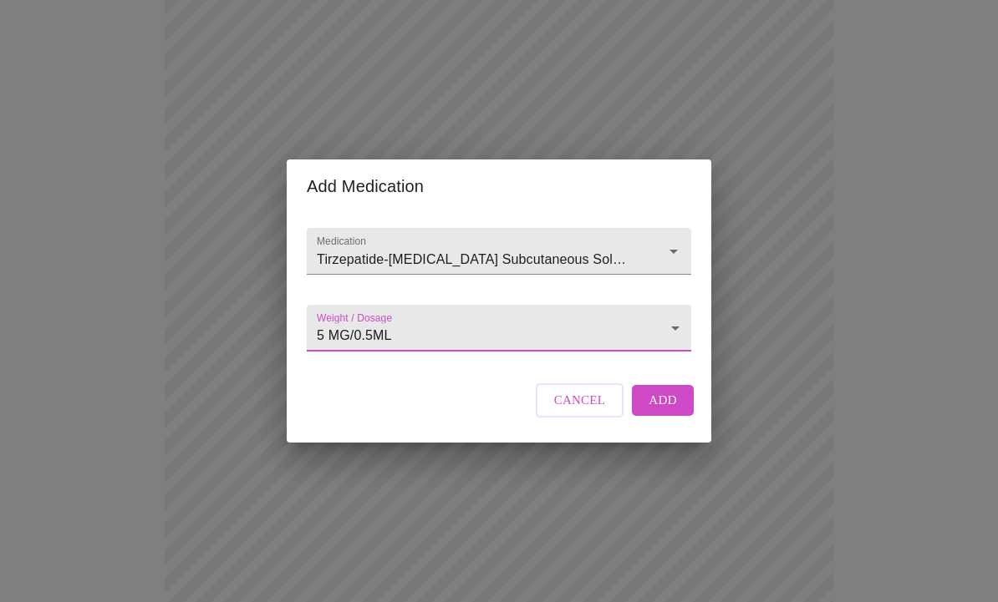
click at [369, 350] on body "MyMenopauseRx Intake Questions 13 / 13 Add Medication Medication Tirzepatide-[M…" at bounding box center [499, 288] width 984 height 1705
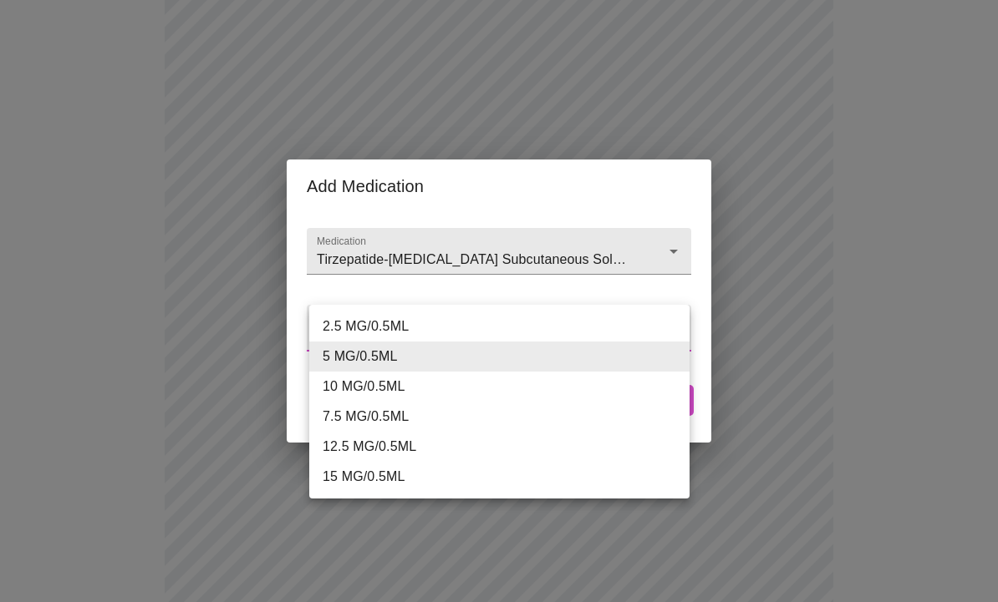
click at [527, 556] on div at bounding box center [499, 301] width 998 height 602
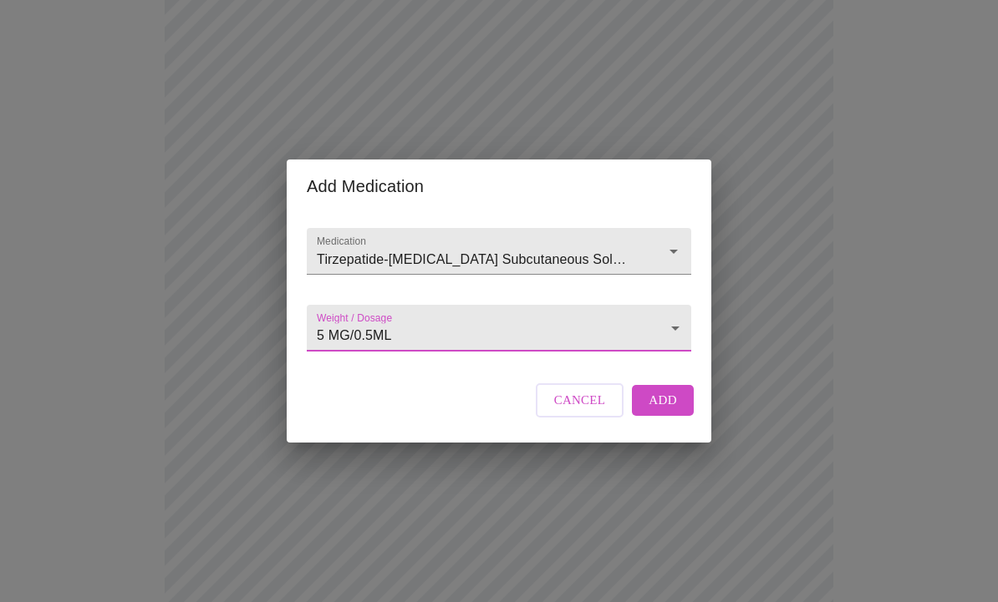
click at [662, 411] on span "Add" at bounding box center [662, 400] width 28 height 22
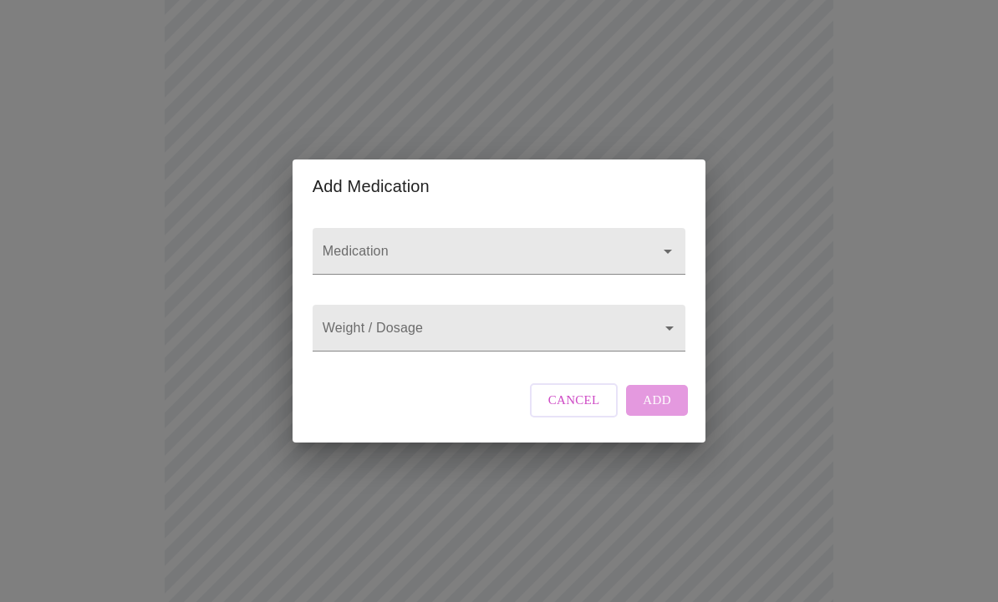
click at [387, 257] on input "Medication" at bounding box center [475, 259] width 312 height 31
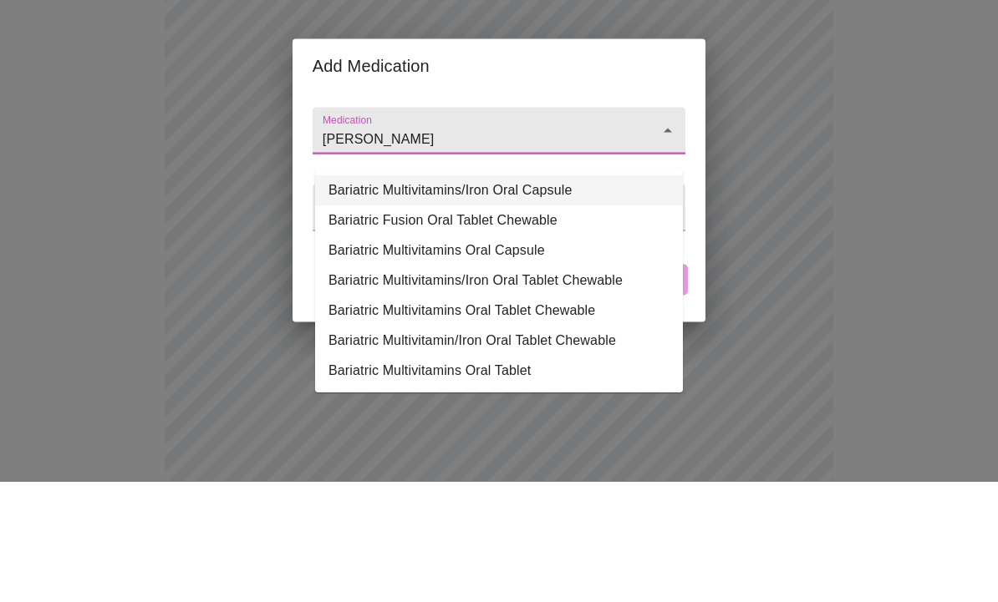
click at [382, 297] on li "Bariatric Multivitamins/Iron Oral Capsule" at bounding box center [499, 312] width 368 height 30
type input "Bariatric Multivitamins/Iron Oral Capsule"
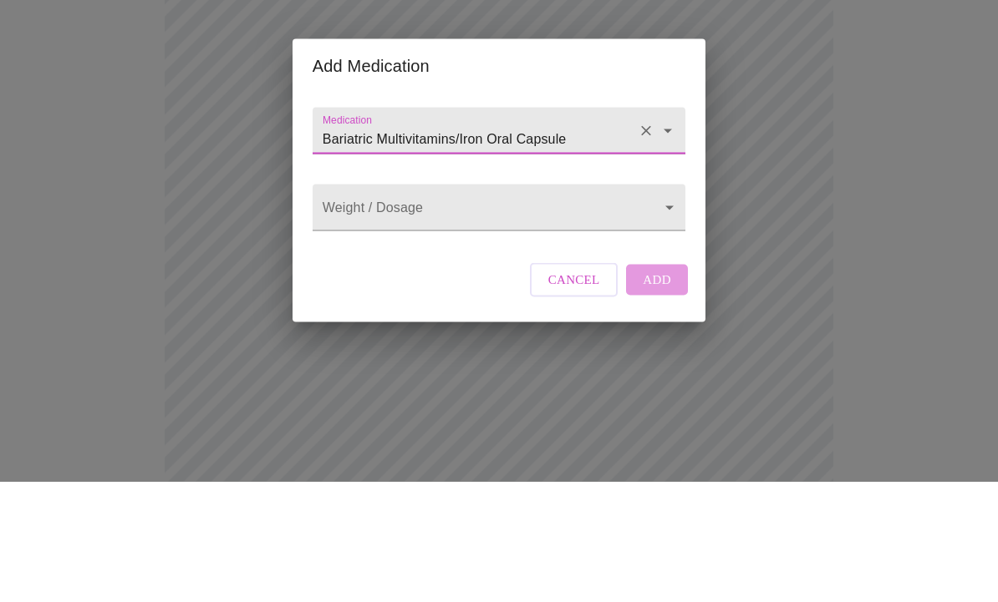
click at [392, 243] on body "MyMenopauseRx Intake Questions 13 / 13 Add Medication Medication Bariatric Mult…" at bounding box center [499, 298] width 984 height 1724
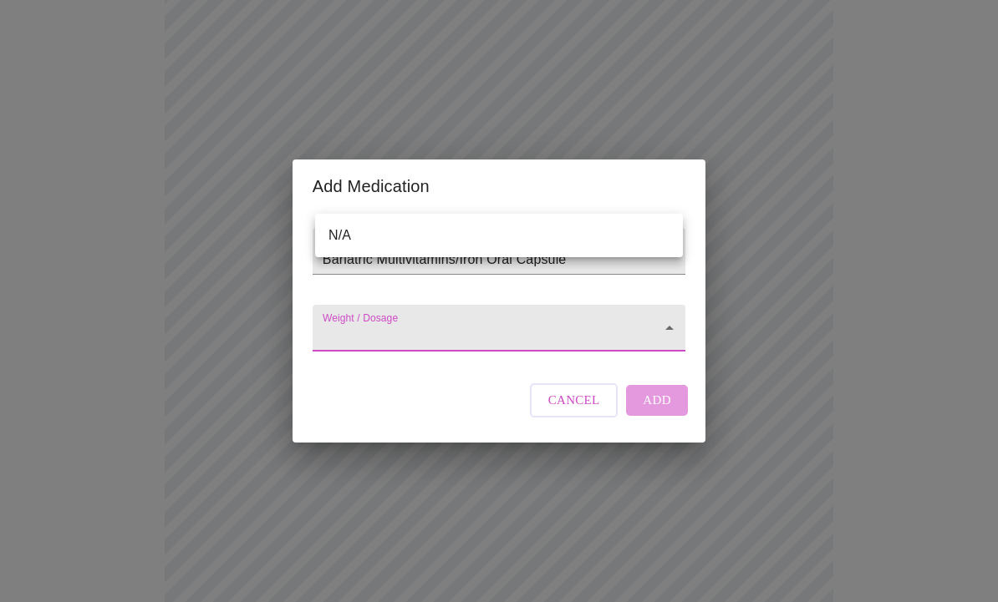
click at [357, 221] on li "N/A" at bounding box center [499, 236] width 368 height 30
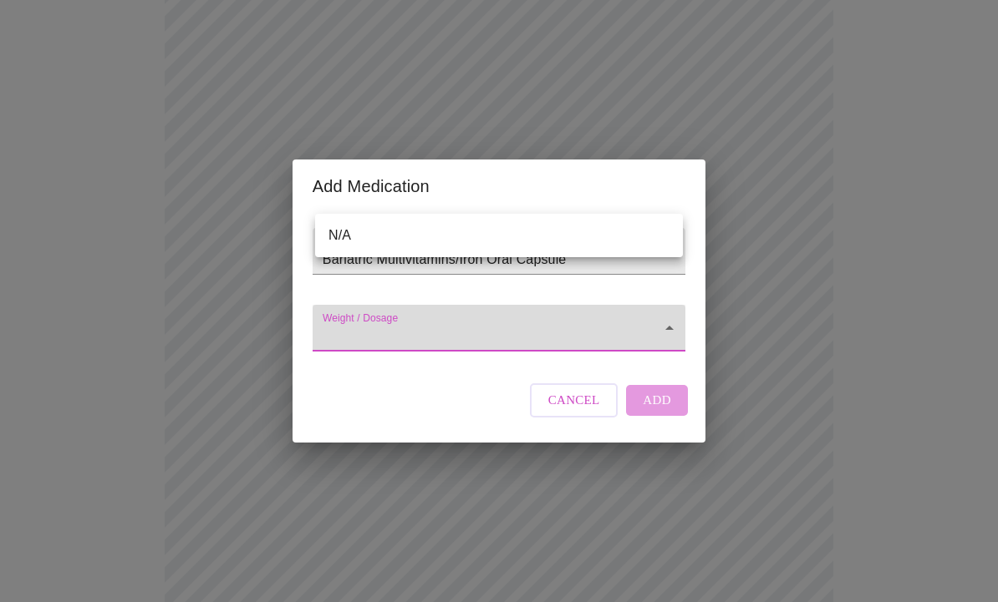
type input "N/A"
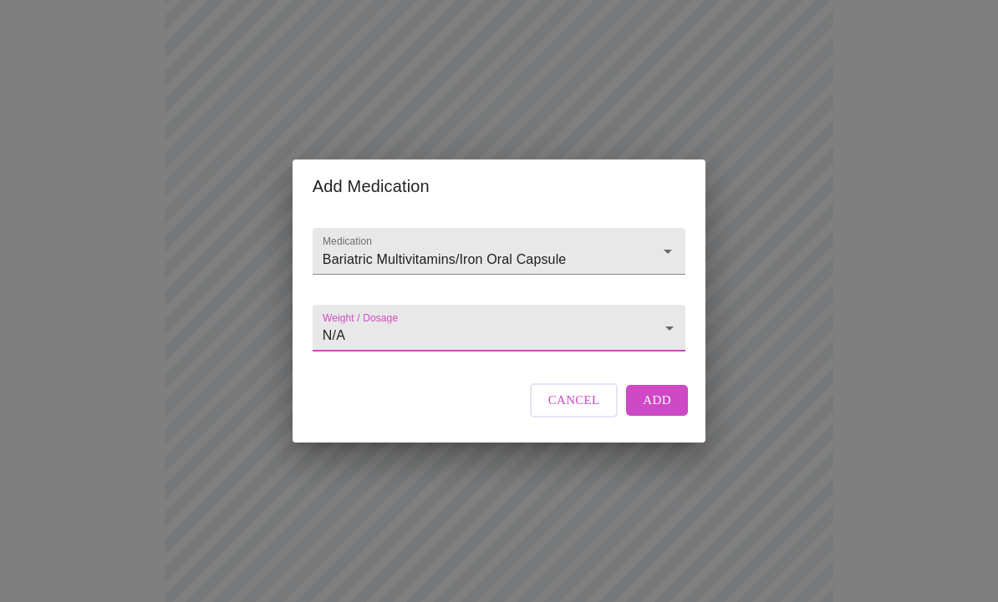
click at [650, 411] on span "Add" at bounding box center [657, 400] width 28 height 22
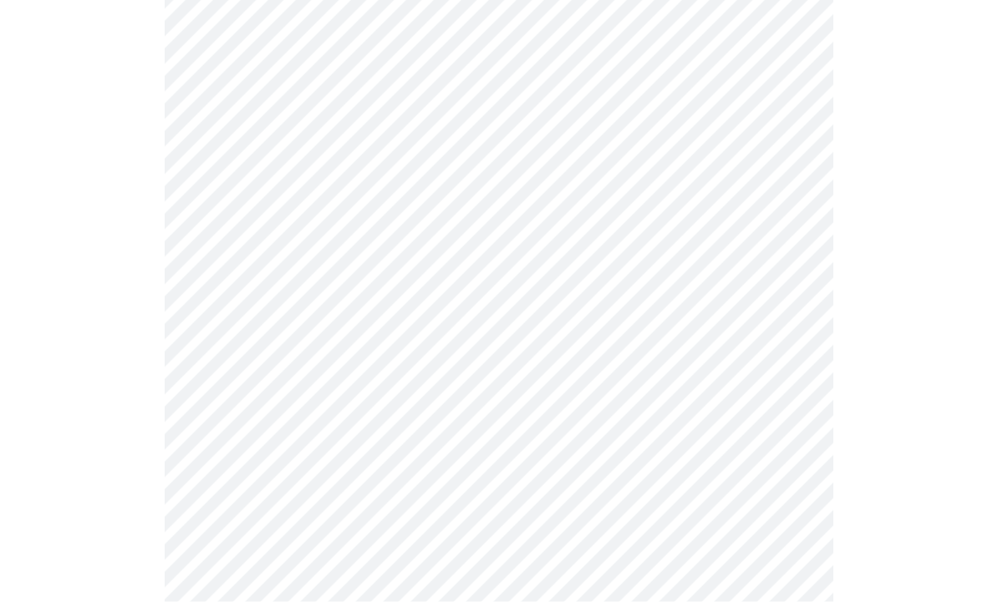
scroll to position [329, 0]
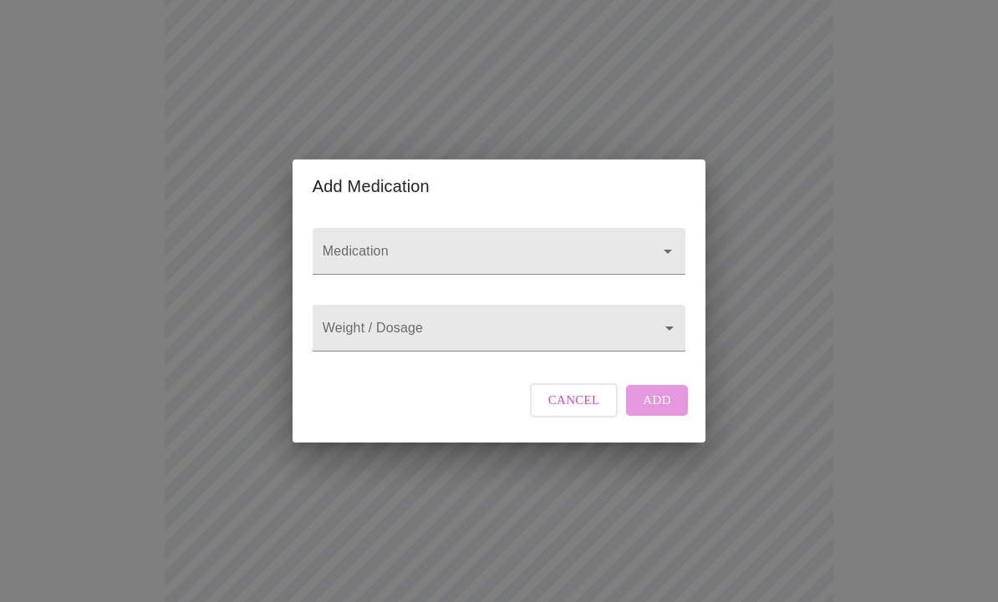
click at [406, 248] on div at bounding box center [498, 251] width 373 height 47
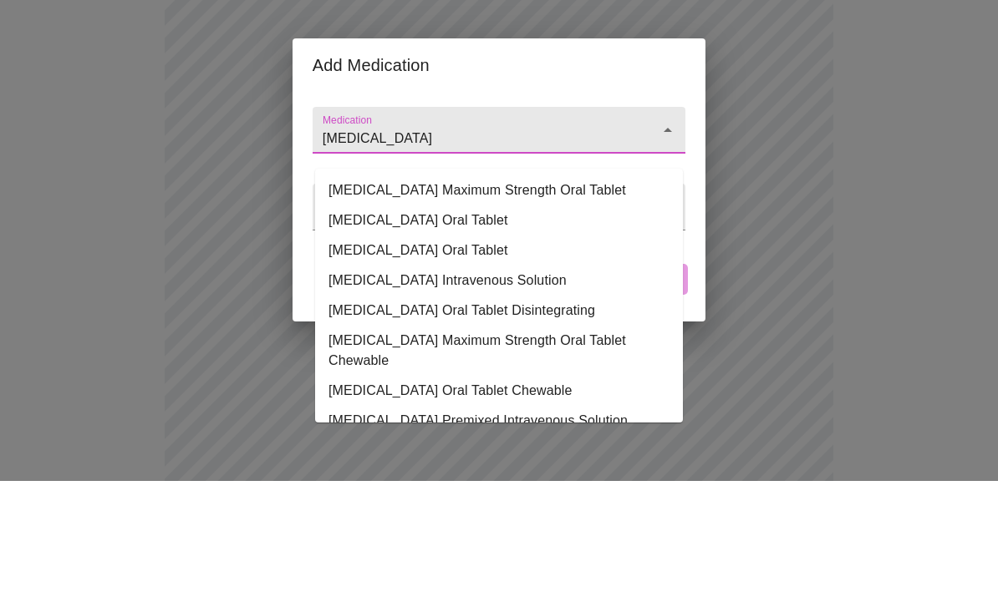
scroll to position [0, 0]
click at [360, 357] on li "[MEDICAL_DATA] Oral Tablet" at bounding box center [499, 372] width 368 height 30
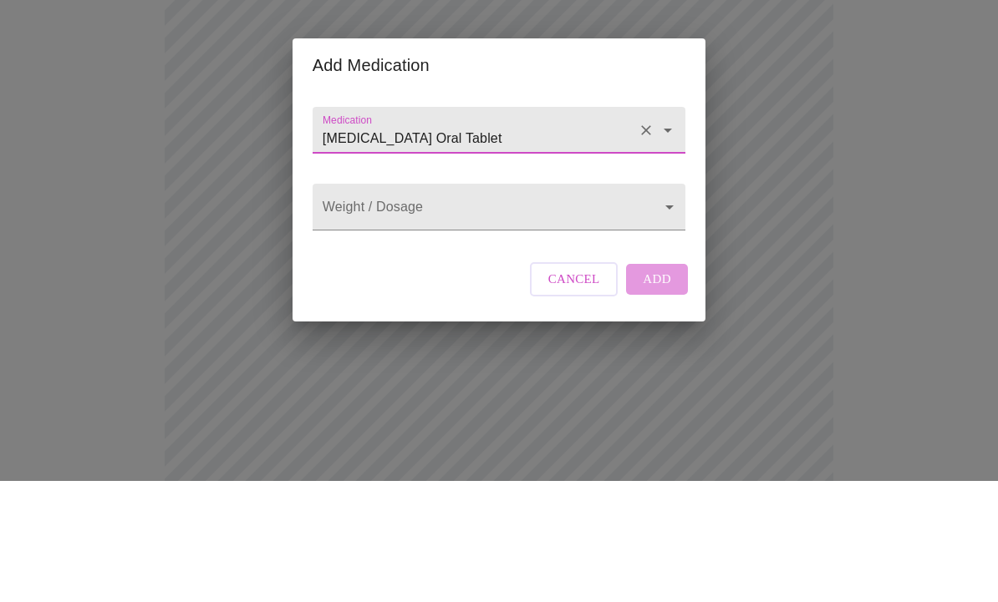
click at [382, 246] on body "MyMenopauseRx Intake Questions 13 / 13 Add Medication Medication [MEDICAL_DATA]…" at bounding box center [499, 570] width 984 height 1785
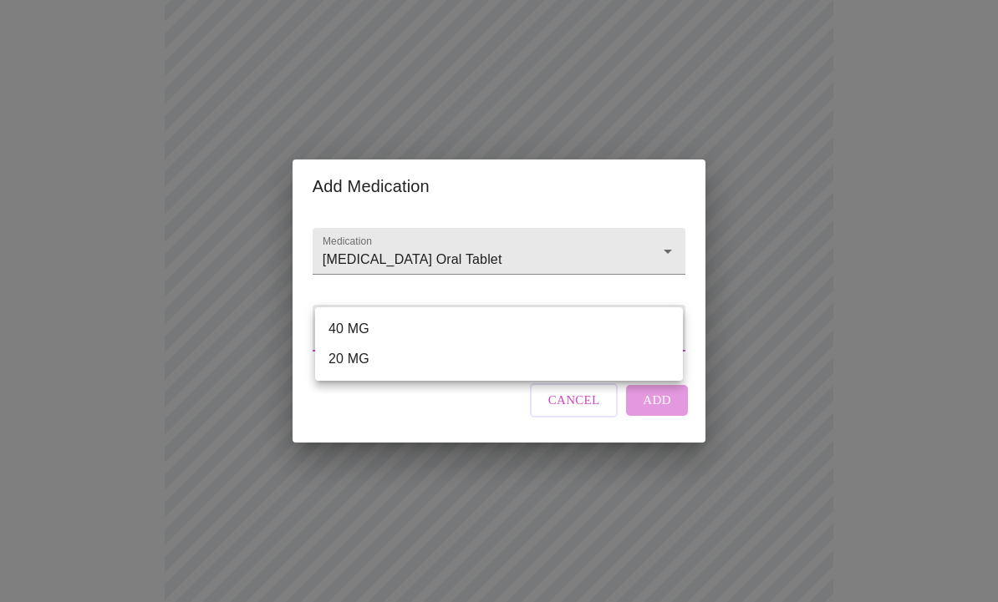
scroll to position [397, 0]
click at [572, 429] on div at bounding box center [499, 301] width 998 height 602
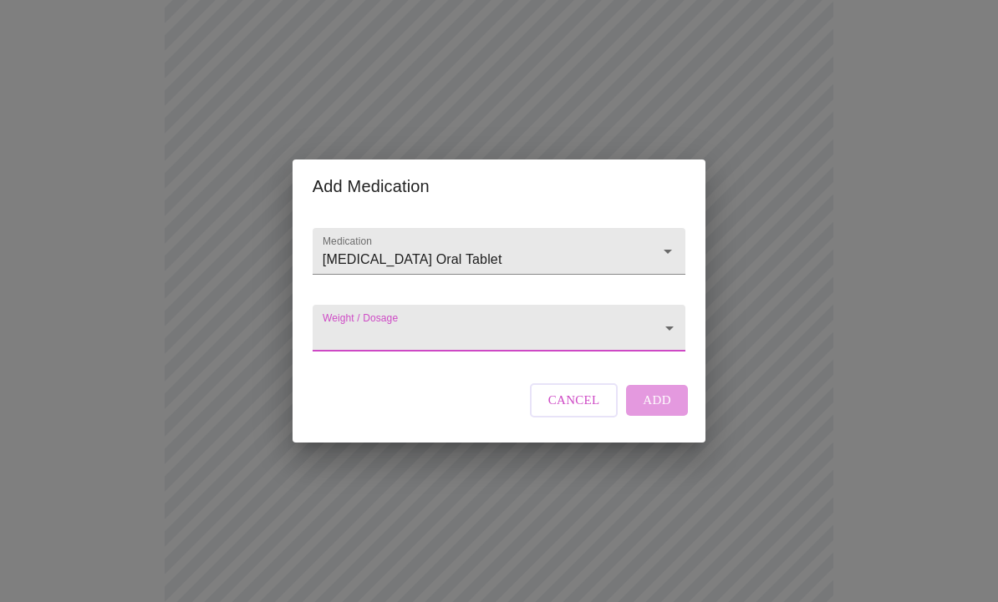
click at [423, 244] on input "[MEDICAL_DATA] Oral Tablet" at bounding box center [475, 259] width 312 height 31
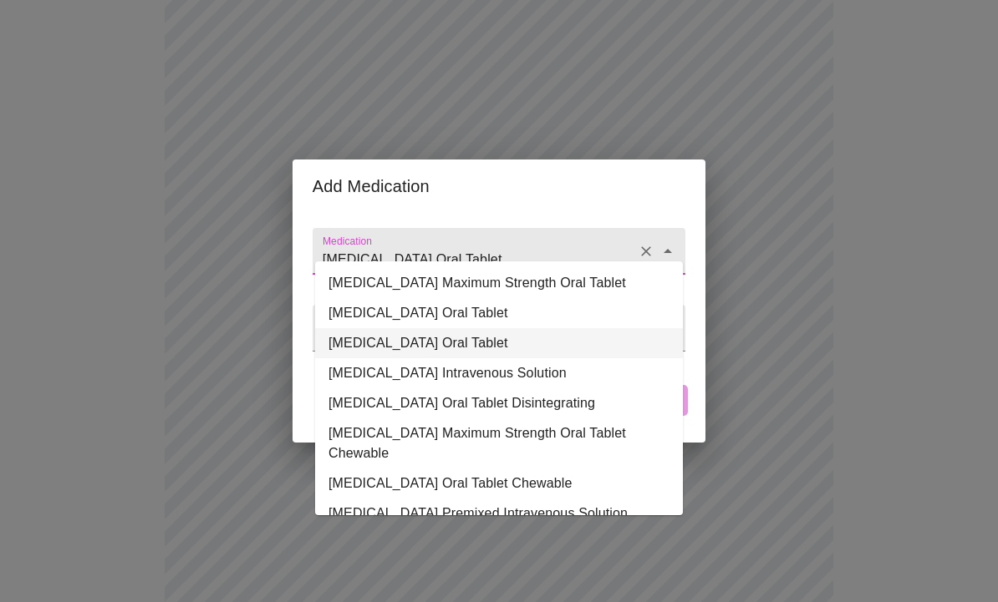
scroll to position [396, 0]
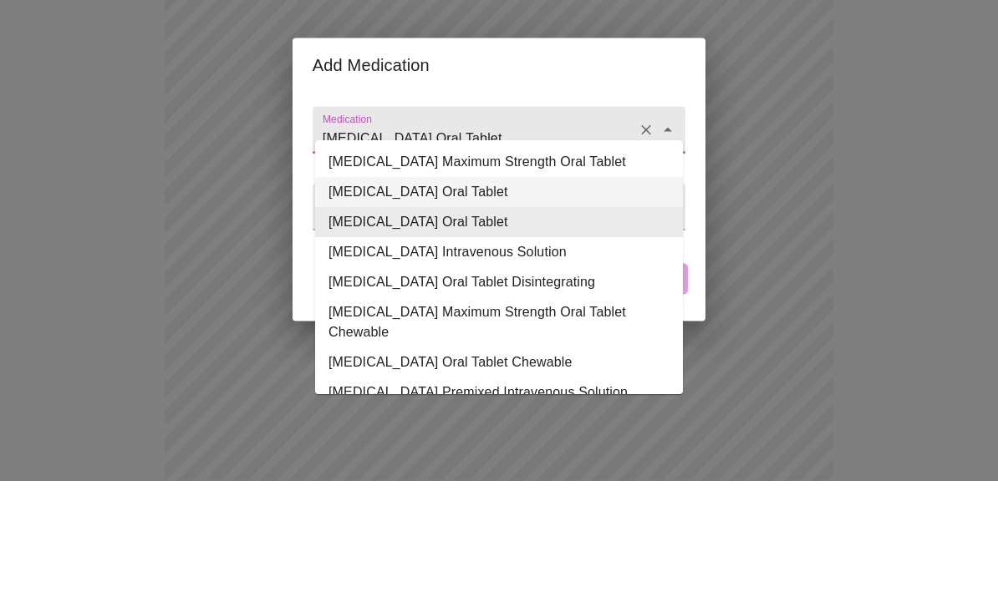
click at [350, 299] on li "[MEDICAL_DATA] Oral Tablet" at bounding box center [499, 314] width 368 height 30
type input "[MEDICAL_DATA] Oral Tablet"
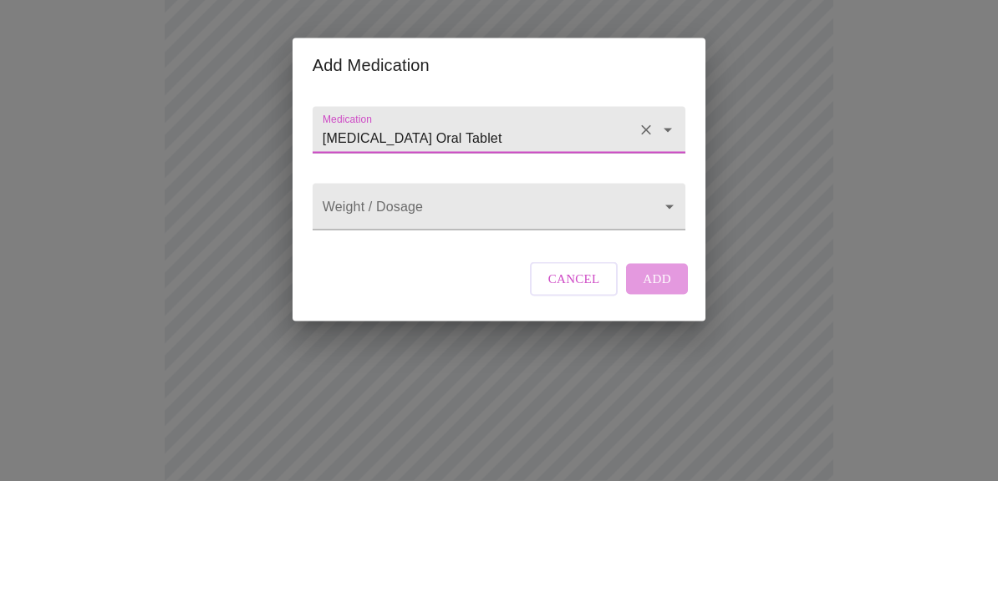
click at [366, 215] on body "MyMenopauseRx Intake Questions 13 / 13 Add Medication Medication [MEDICAL_DATA]…" at bounding box center [499, 503] width 984 height 1785
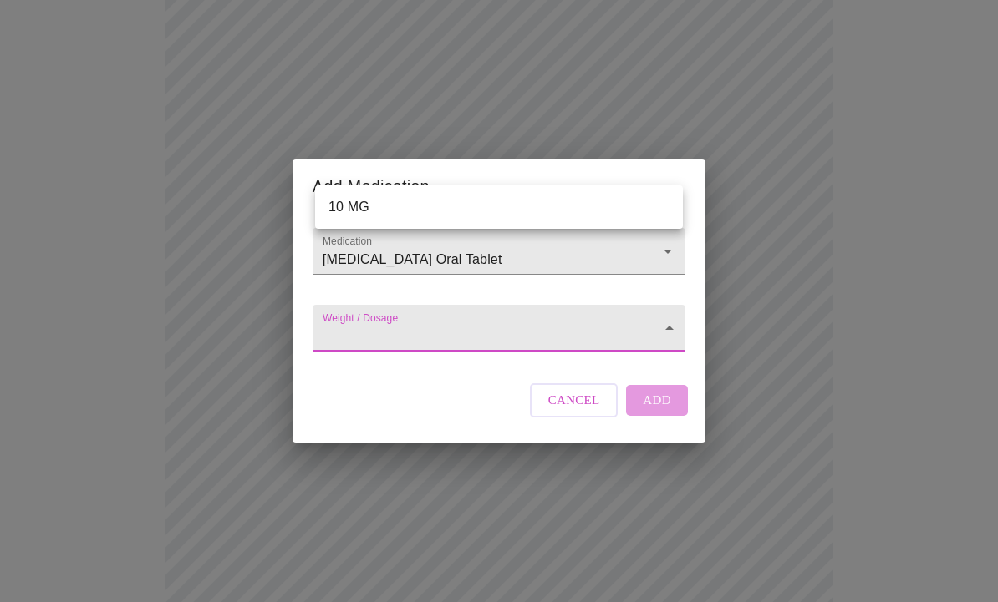
click at [353, 192] on li "10 MG" at bounding box center [499, 207] width 368 height 30
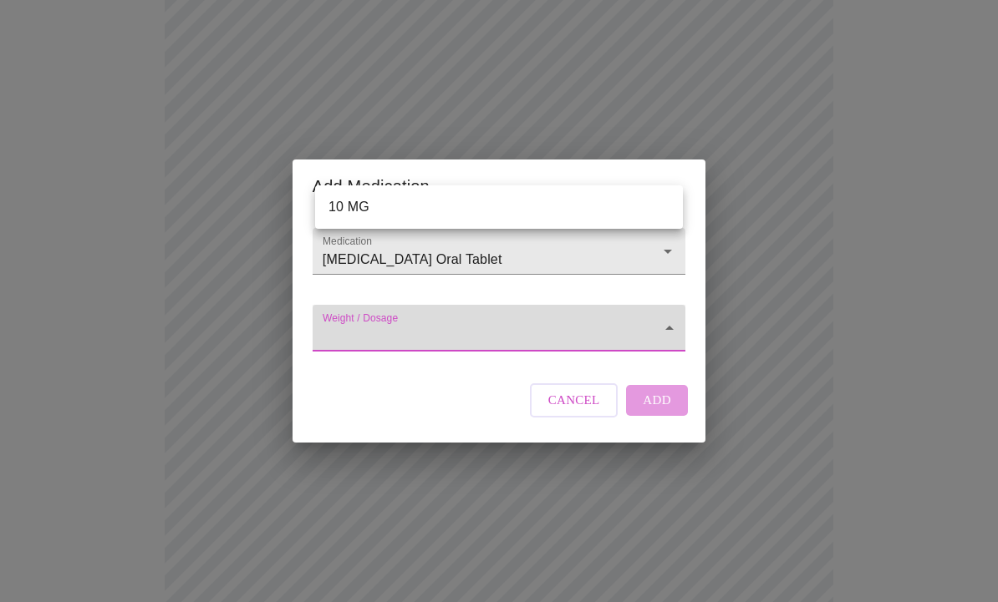
type input "10 MG"
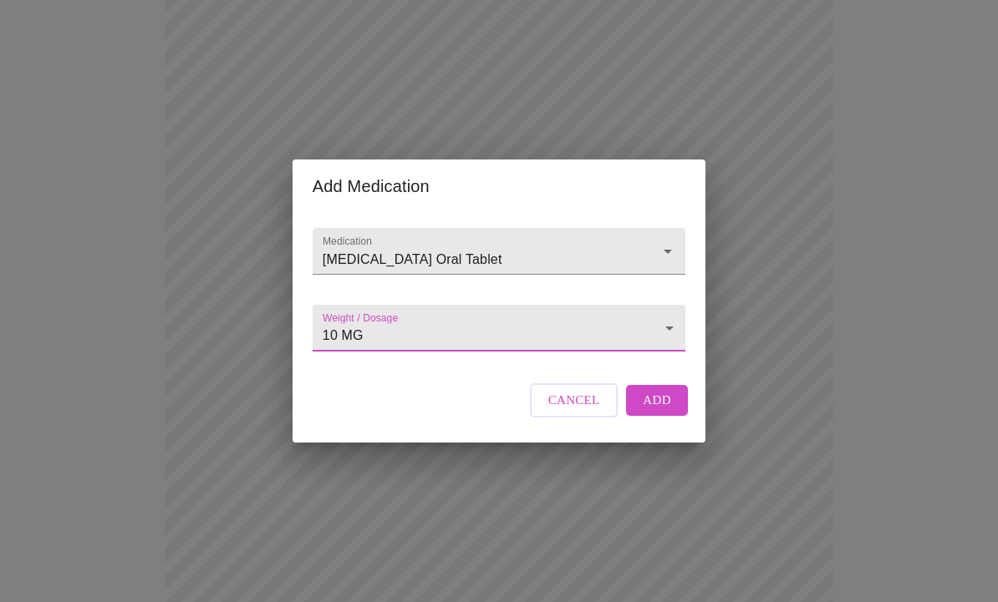
click at [653, 411] on span "Add" at bounding box center [657, 400] width 28 height 22
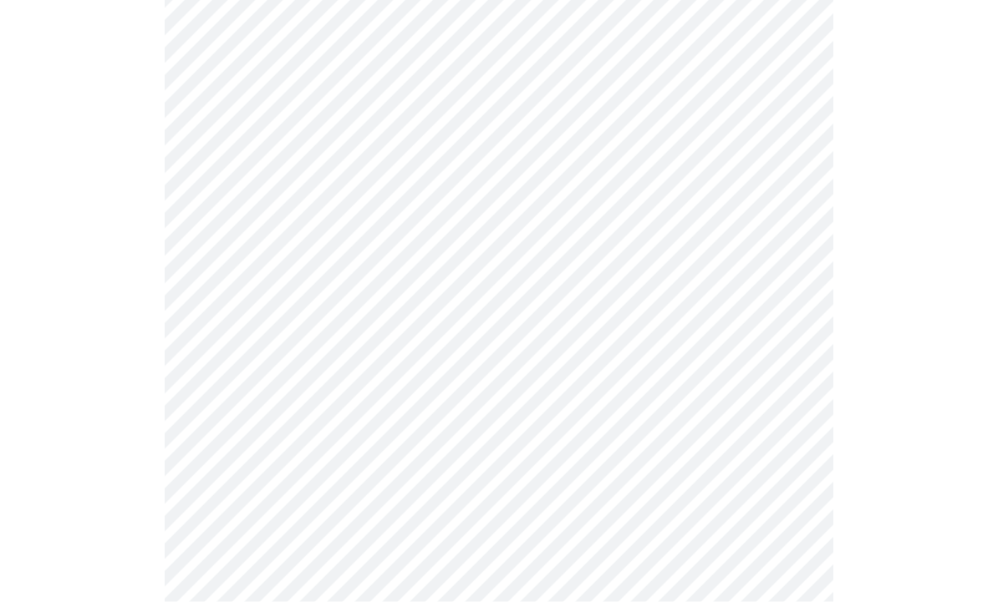
scroll to position [489, 0]
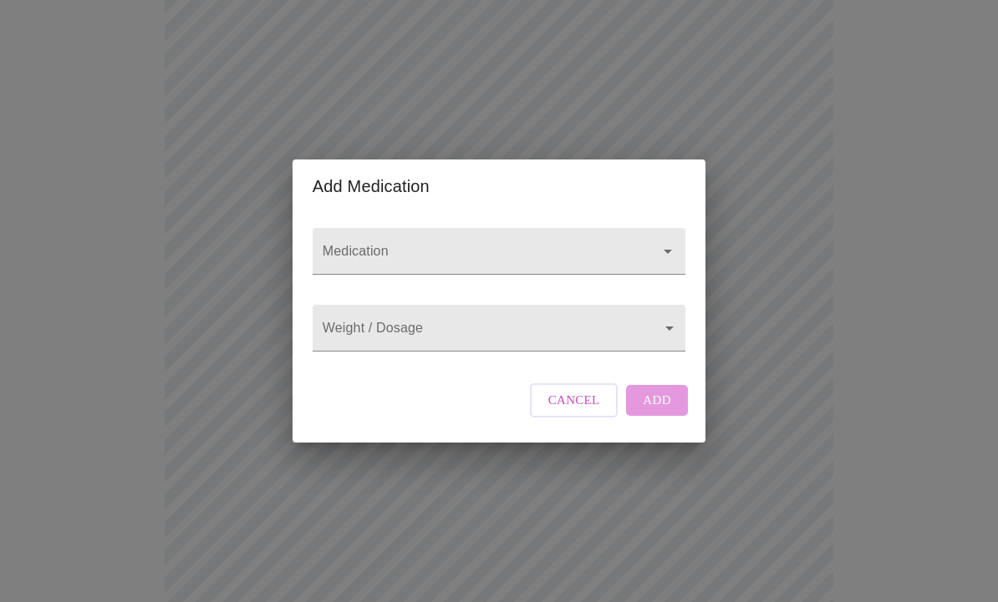
click at [382, 271] on input "Medication" at bounding box center [475, 259] width 312 height 31
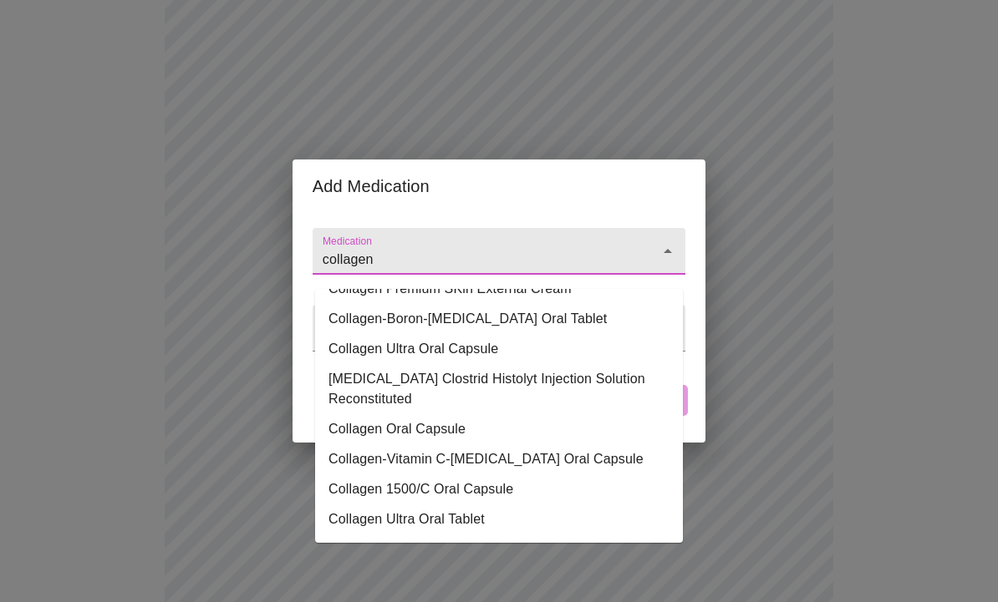
scroll to position [234, 0]
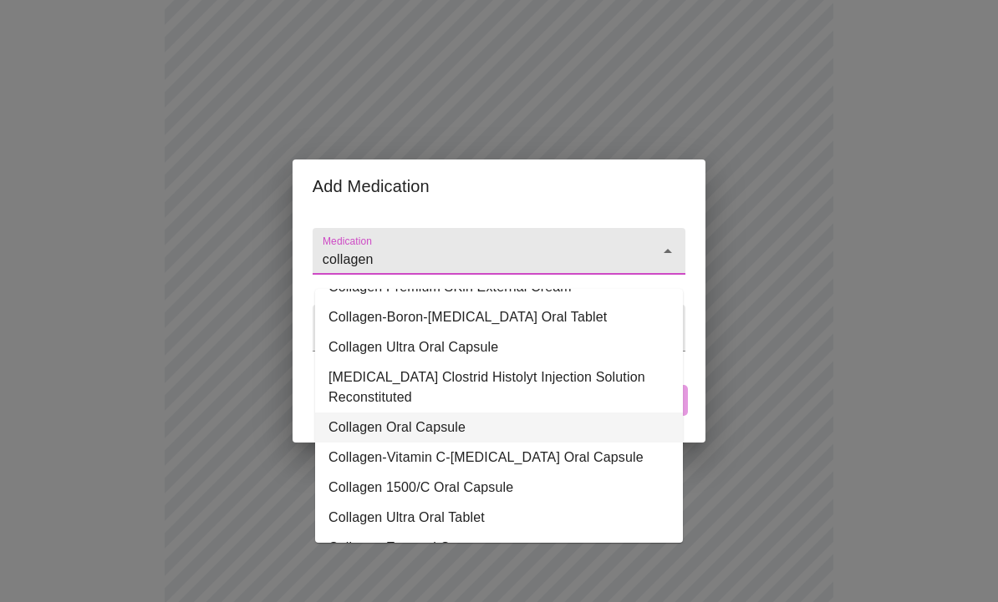
click at [380, 427] on li "Collagen Oral Capsule" at bounding box center [499, 428] width 368 height 30
type input "Collagen Oral Capsule"
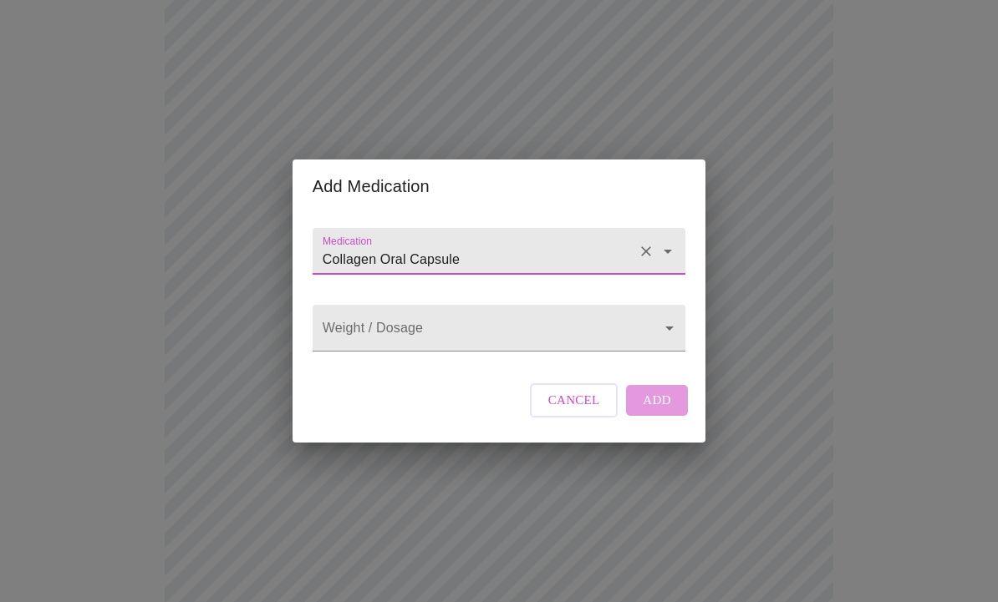
click at [350, 363] on body "MyMenopauseRx Intake Questions 13 / 13 Add Medication Medication Collagen Oral …" at bounding box center [499, 204] width 984 height 1847
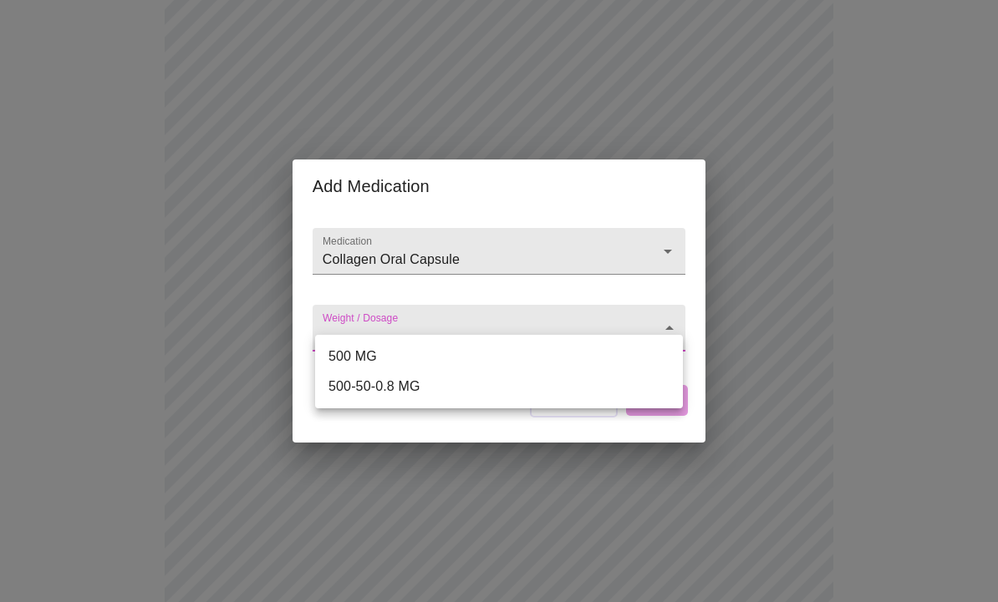
click at [358, 351] on li "500 MG" at bounding box center [499, 357] width 368 height 30
type input "500 MG"
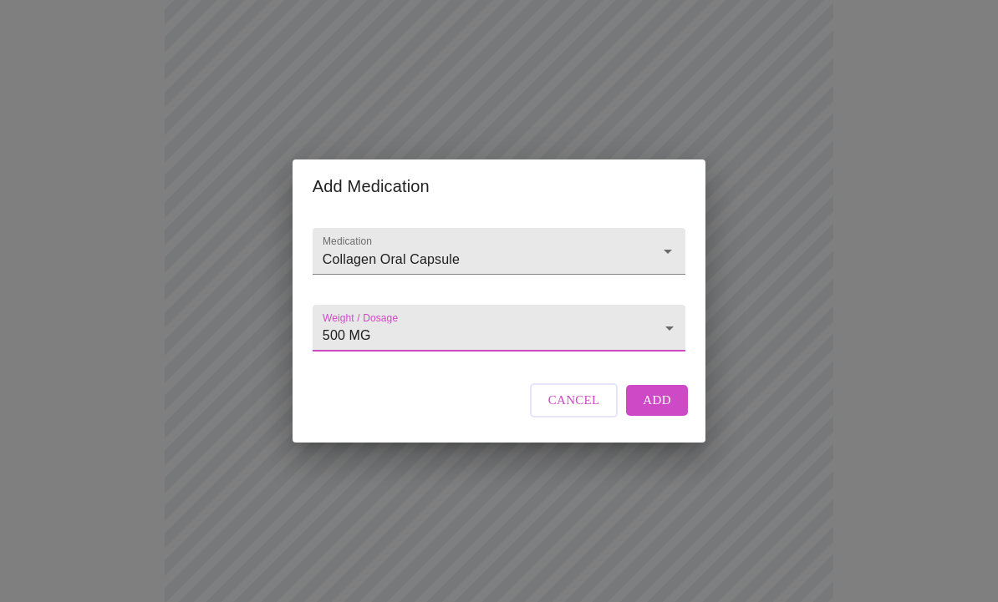
click at [661, 411] on span "Add" at bounding box center [657, 400] width 28 height 22
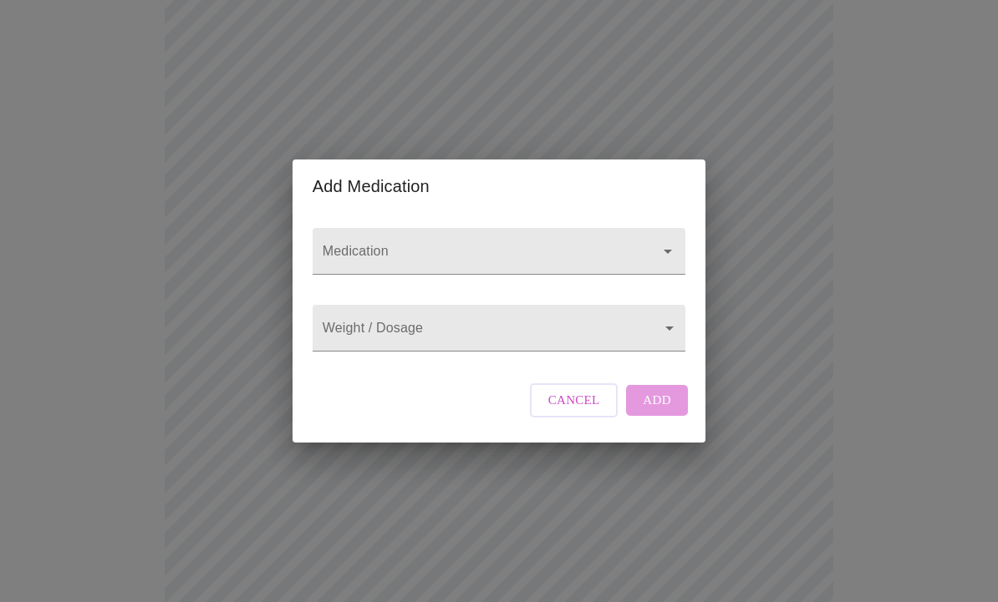
click at [368, 261] on input "Medication" at bounding box center [475, 259] width 312 height 31
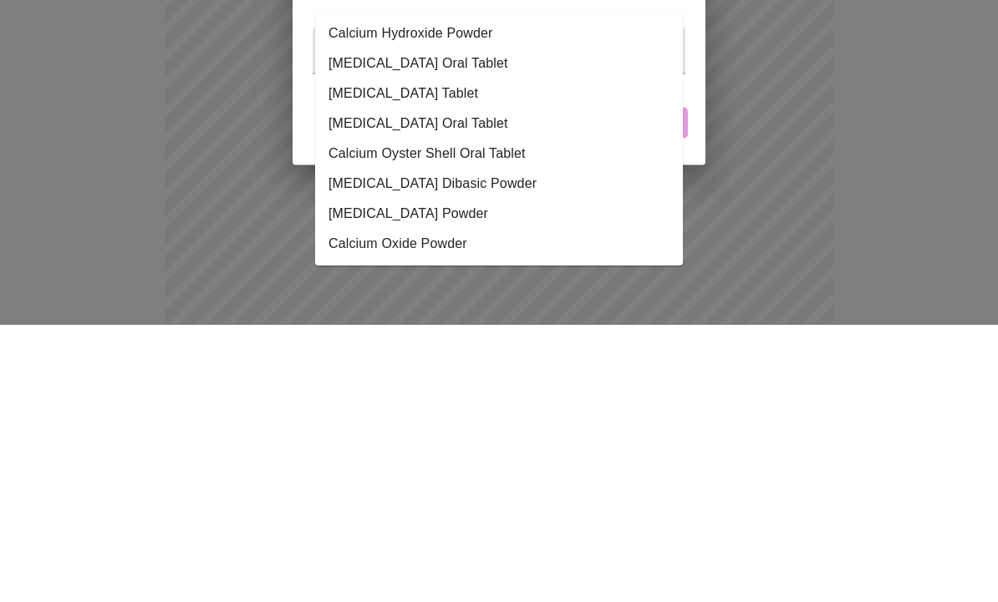
scroll to position [0, 0]
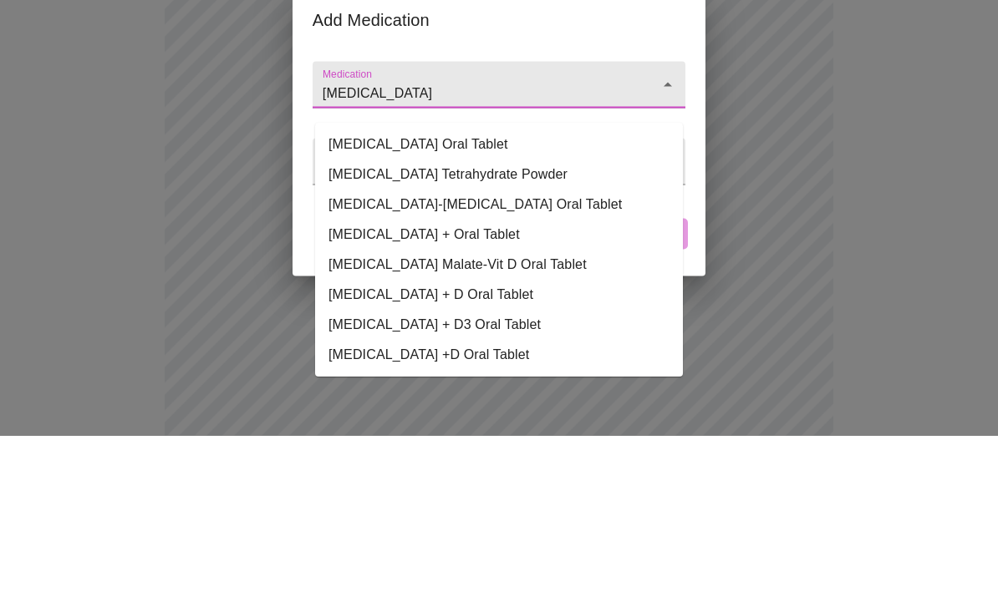
click at [414, 297] on li "[MEDICAL_DATA] Oral Tablet" at bounding box center [499, 312] width 368 height 30
type input "[MEDICAL_DATA] Oral Tablet"
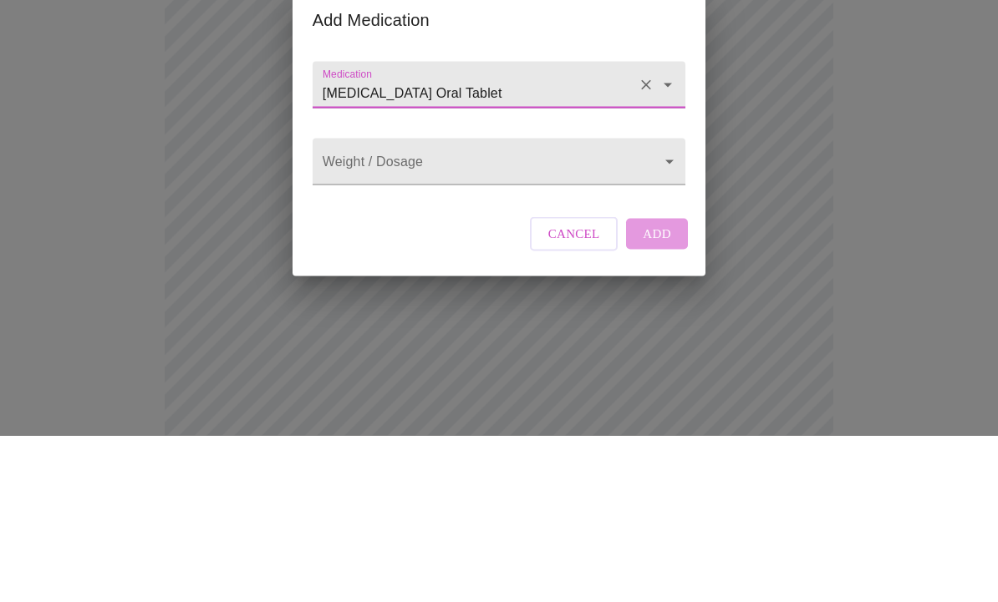
click at [378, 196] on body "MyMenopauseRx Intake Questions 13 / 13 Add Medication Medication [MEDICAL_DATA]…" at bounding box center [499, 235] width 984 height 1909
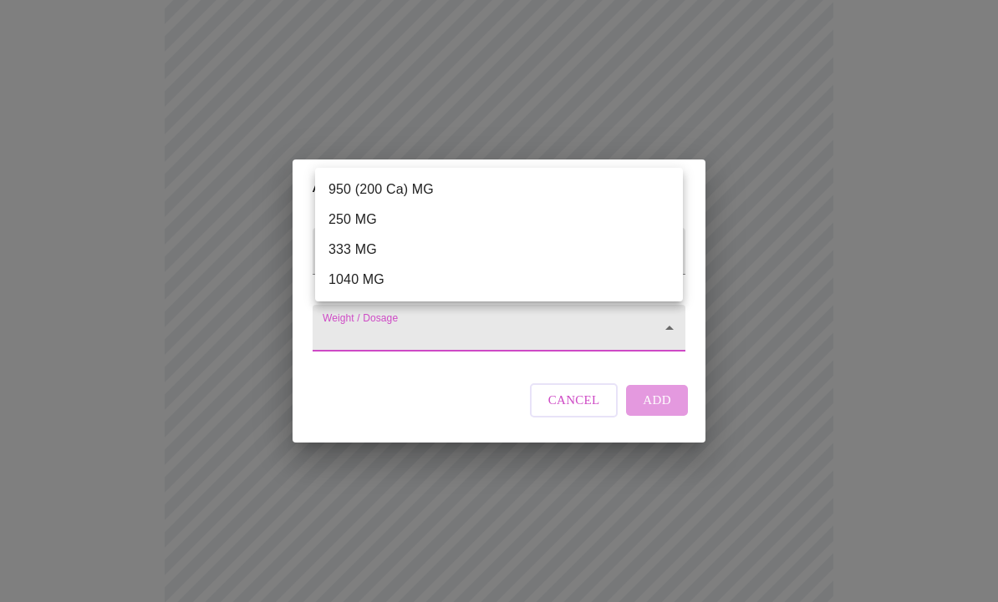
click at [353, 278] on li "1040 MG" at bounding box center [499, 280] width 368 height 30
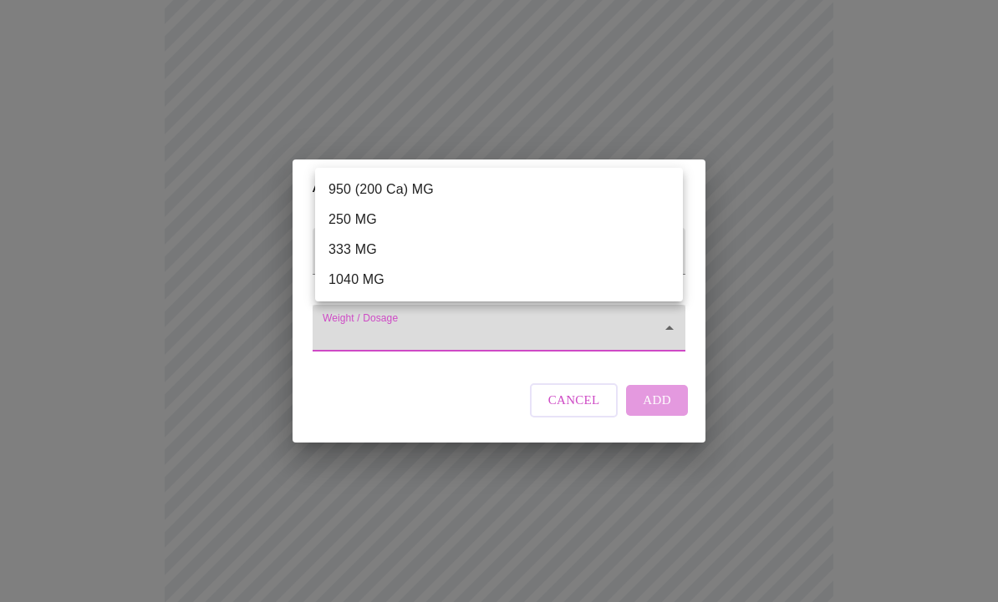
type input "1040 MG"
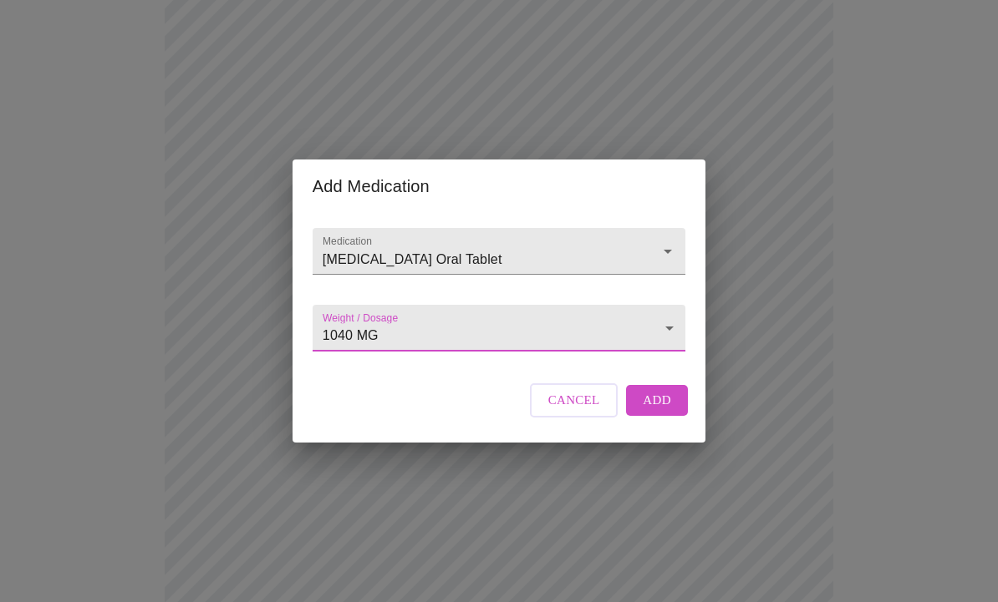
click at [659, 411] on span "Add" at bounding box center [657, 400] width 28 height 22
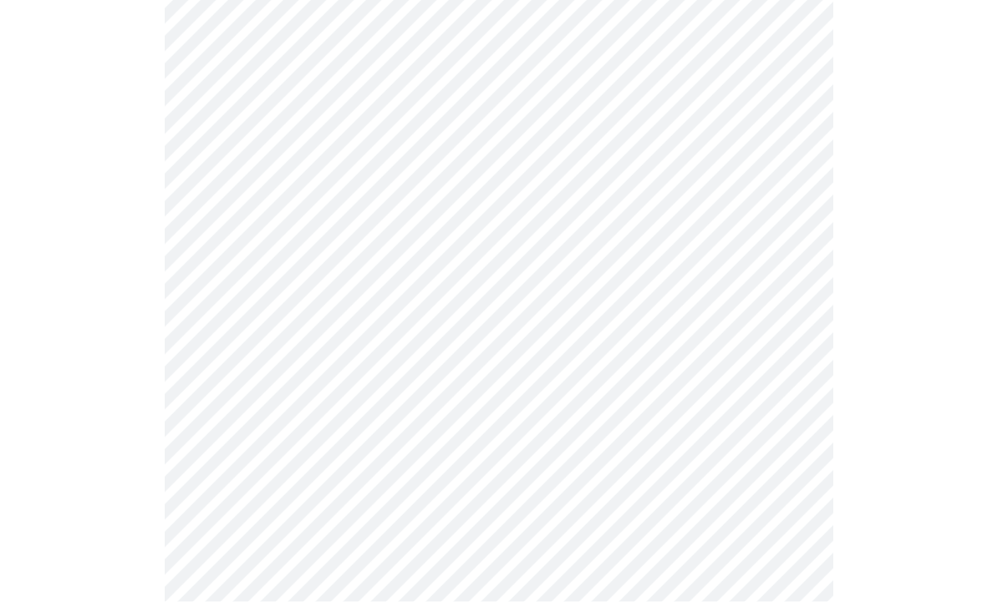
scroll to position [1251, 0]
